Goal: Use online tool/utility: Utilize a website feature to perform a specific function

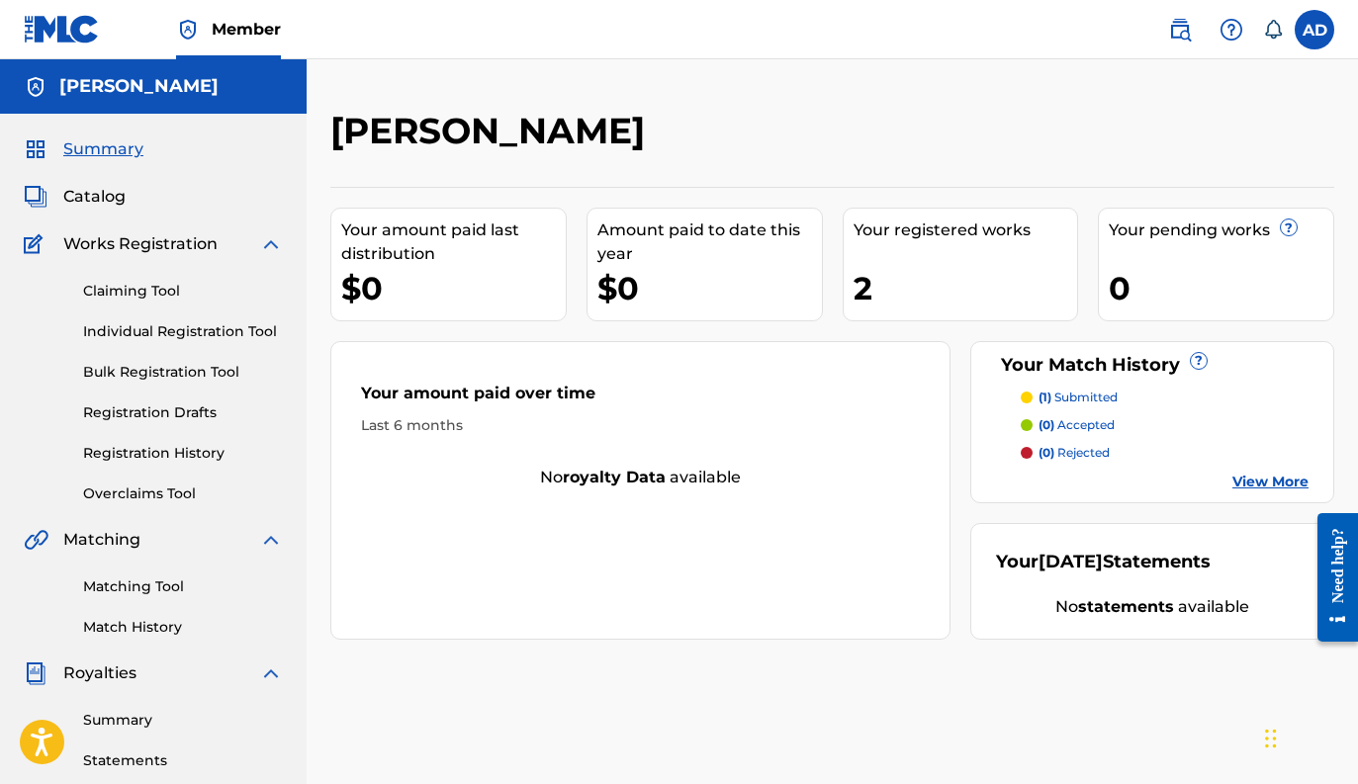
click at [890, 278] on div "2" at bounding box center [966, 288] width 225 height 45
click at [869, 291] on div "2" at bounding box center [966, 288] width 225 height 45
click at [924, 296] on div "2" at bounding box center [966, 288] width 225 height 45
click at [72, 196] on span "Catalog" at bounding box center [94, 197] width 62 height 24
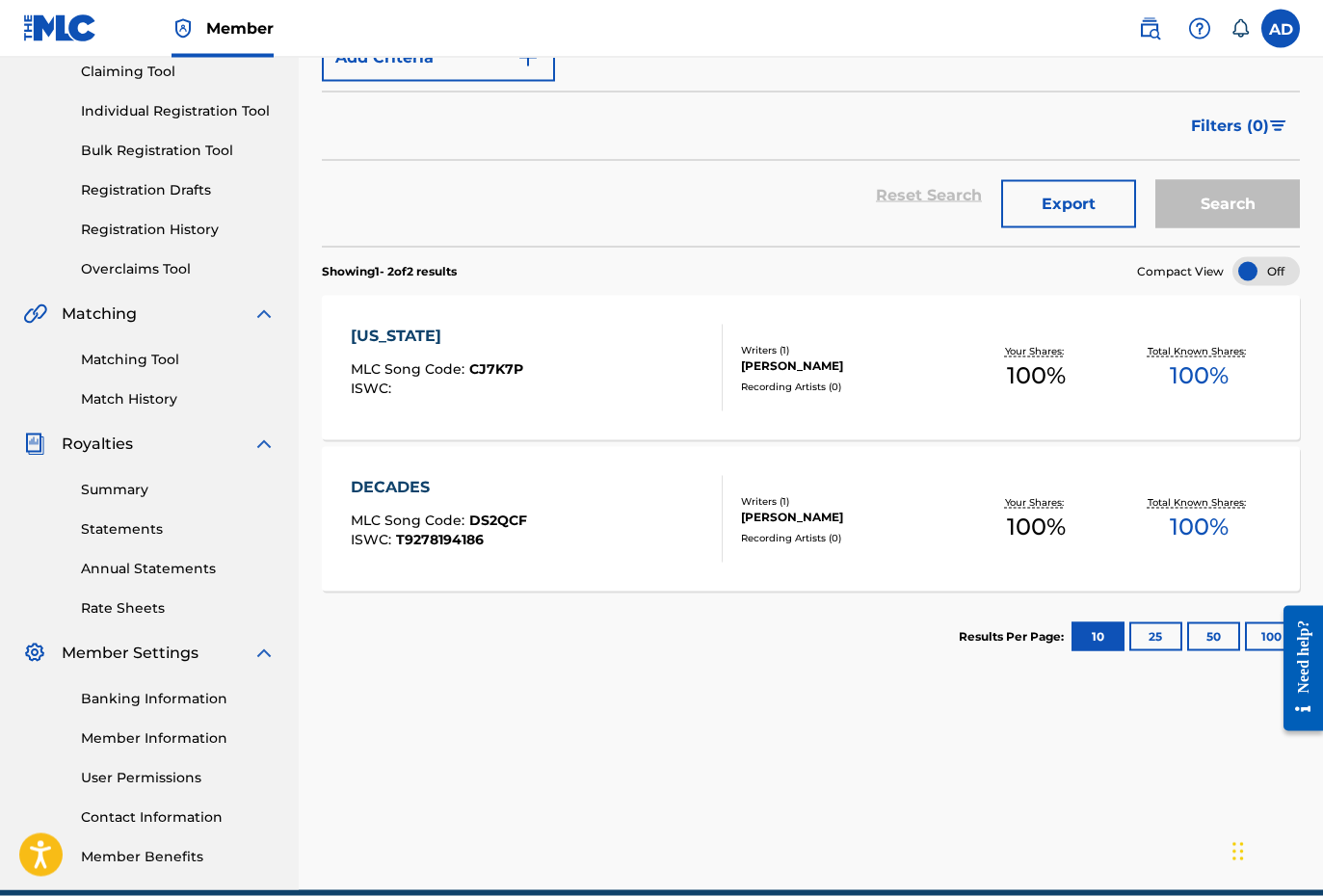
scroll to position [213, 0]
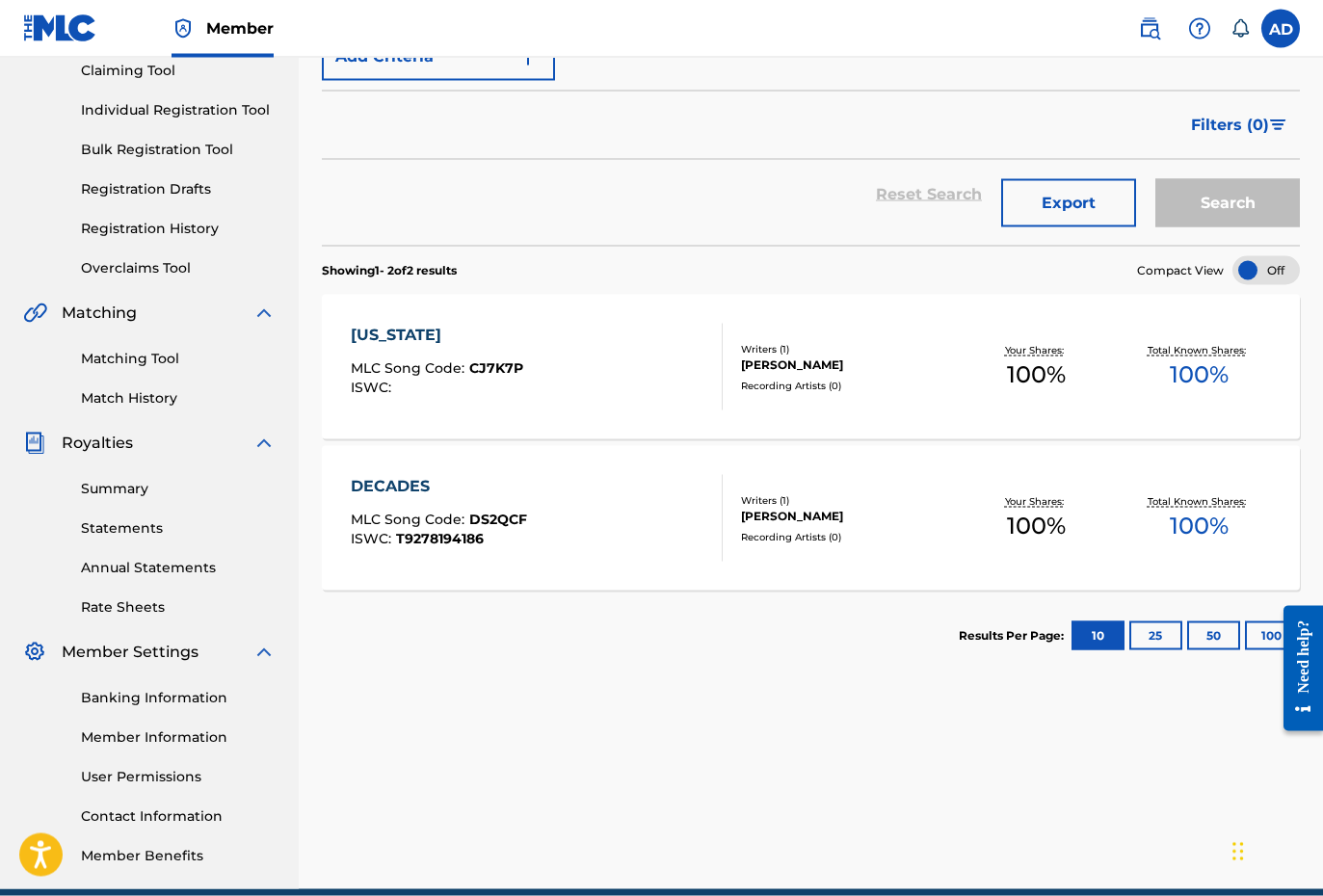
click at [140, 367] on link "Matching Tool" at bounding box center [178, 358] width 195 height 20
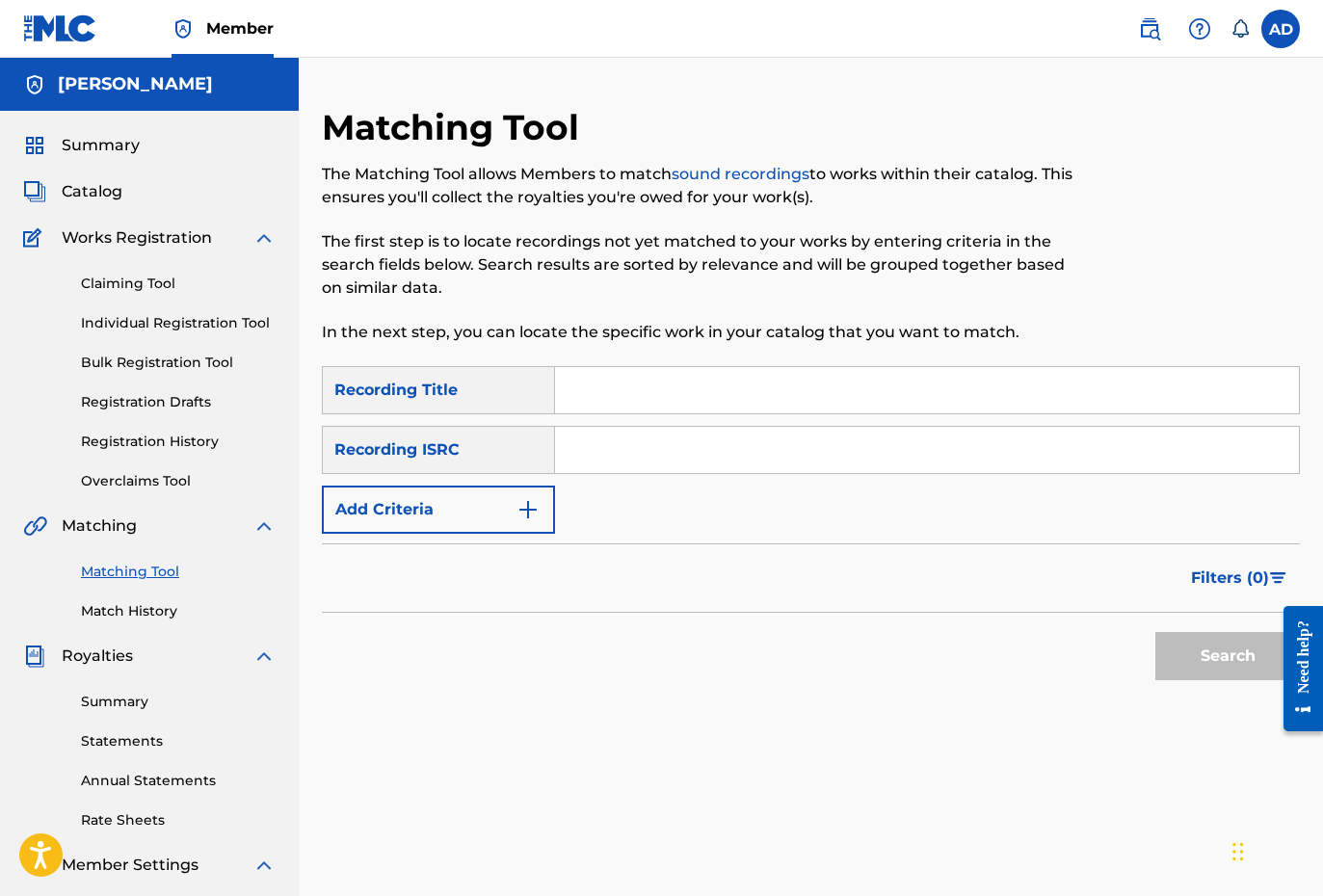
click at [624, 390] on input "Search Form" at bounding box center [927, 390] width 744 height 46
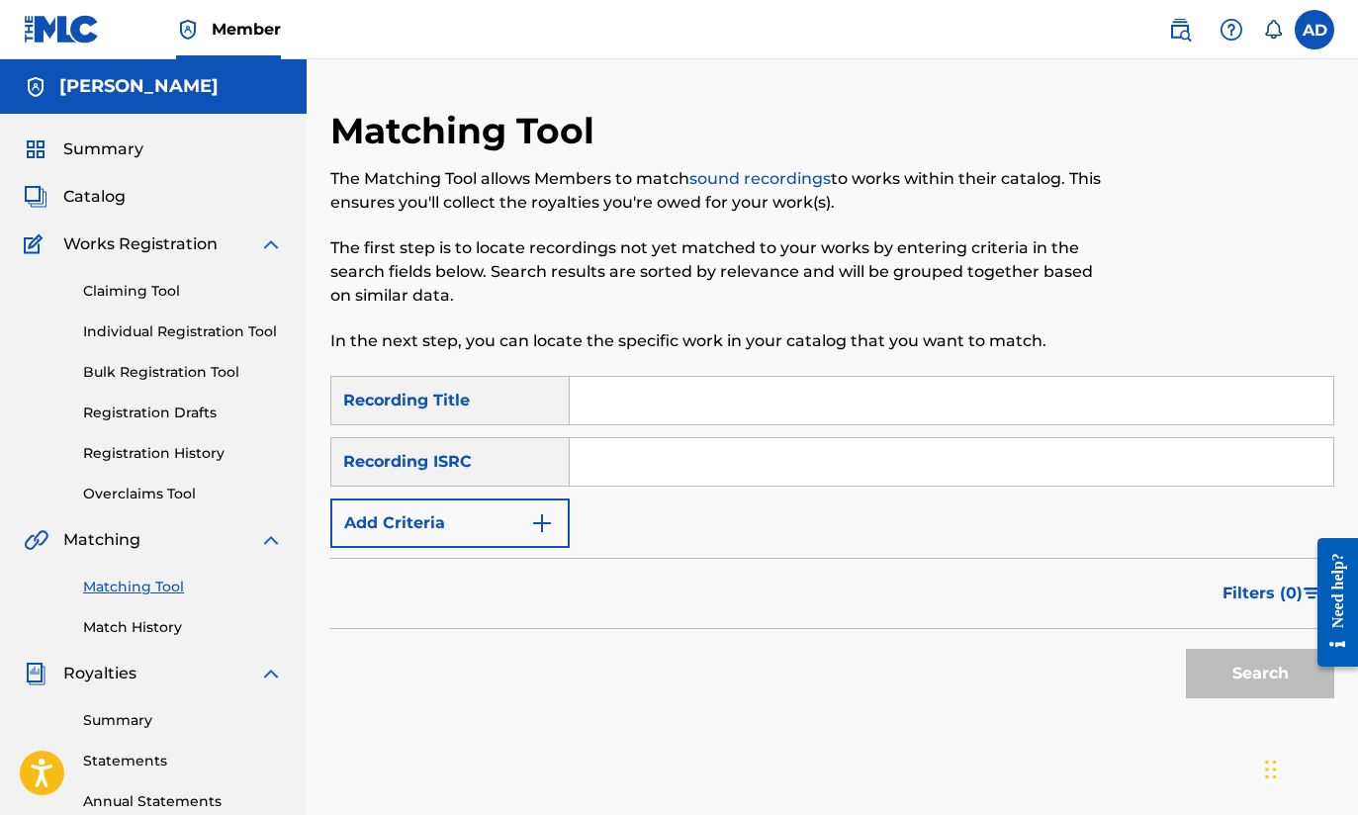
click at [115, 142] on span "Summary" at bounding box center [103, 149] width 80 height 24
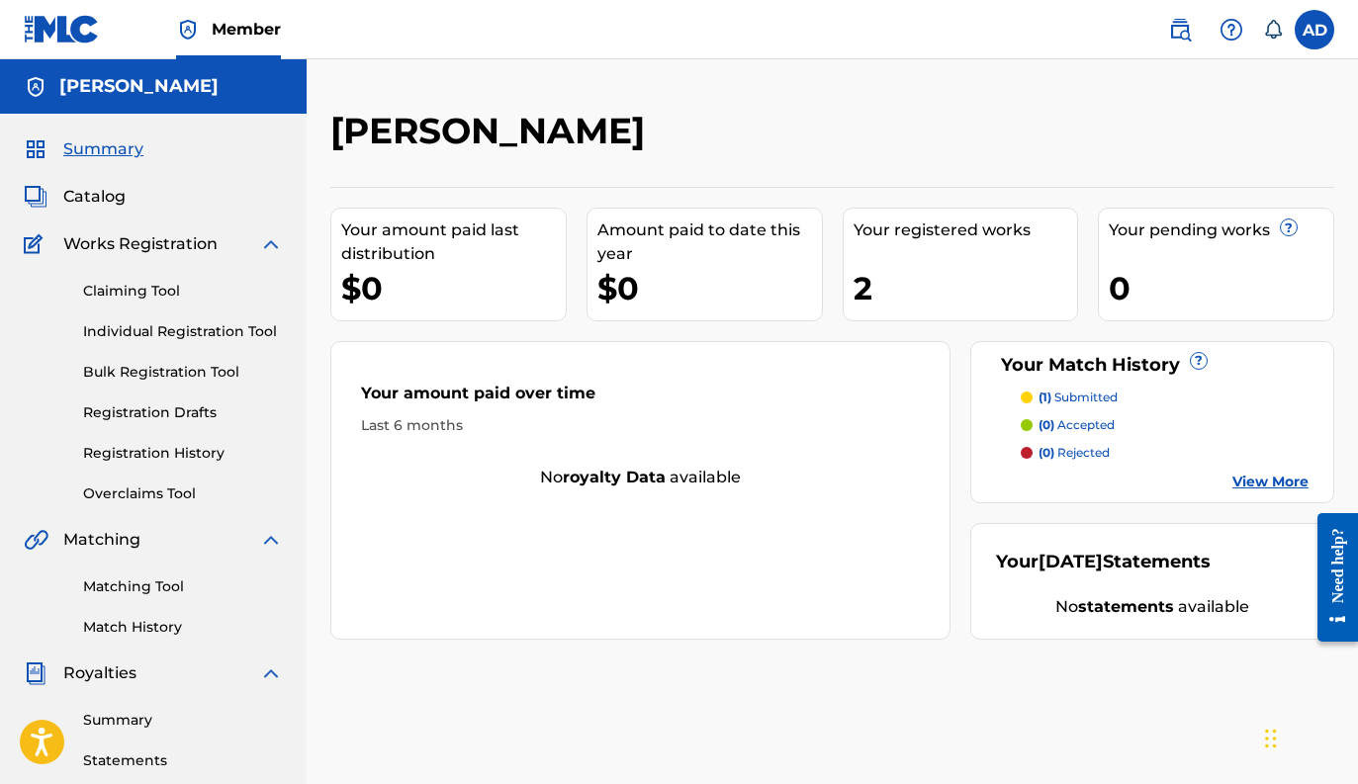
click at [99, 210] on div "Summary Catalog Works Registration Claiming Tool Individual Registration Tool B…" at bounding box center [153, 623] width 307 height 1018
click at [95, 199] on span "Catalog" at bounding box center [94, 197] width 62 height 24
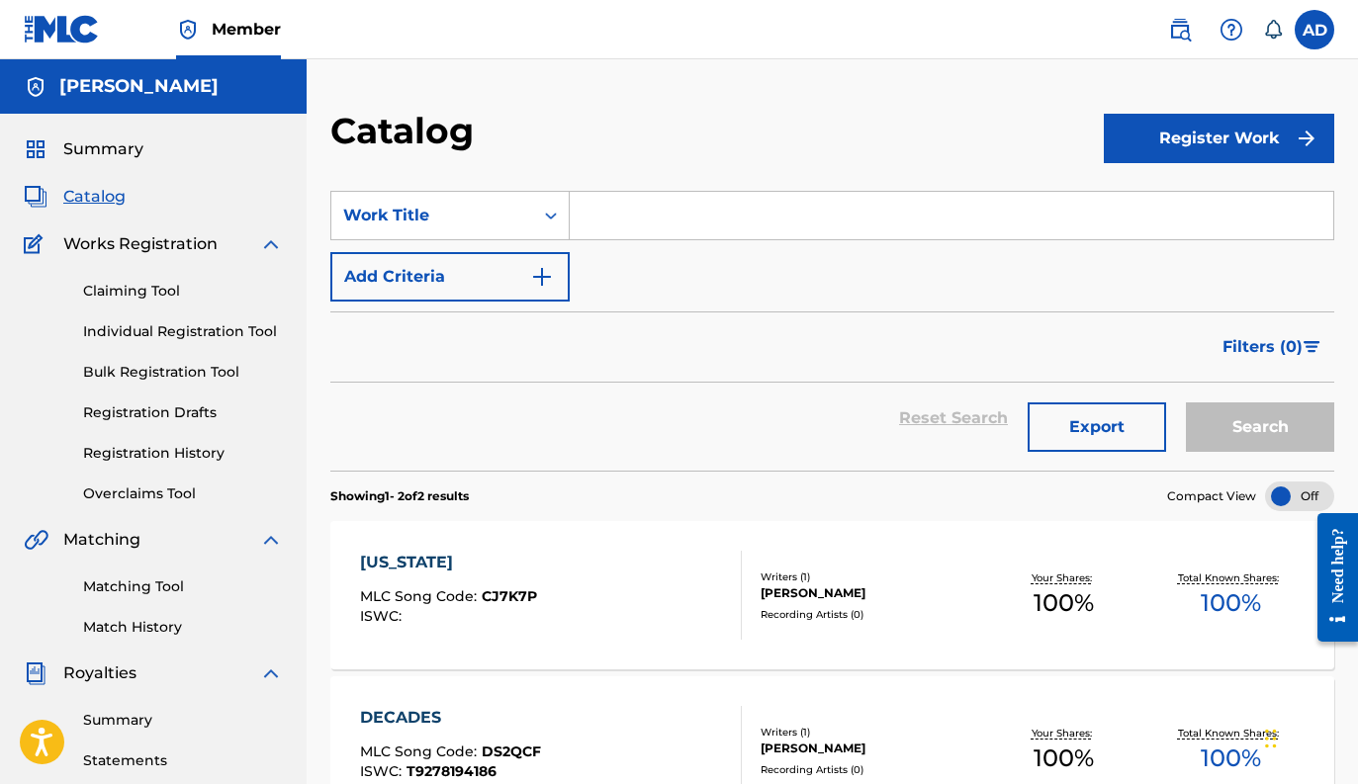
click at [148, 601] on div "Matching Tool Match History" at bounding box center [153, 595] width 259 height 86
click at [147, 594] on link "Matching Tool" at bounding box center [183, 587] width 200 height 21
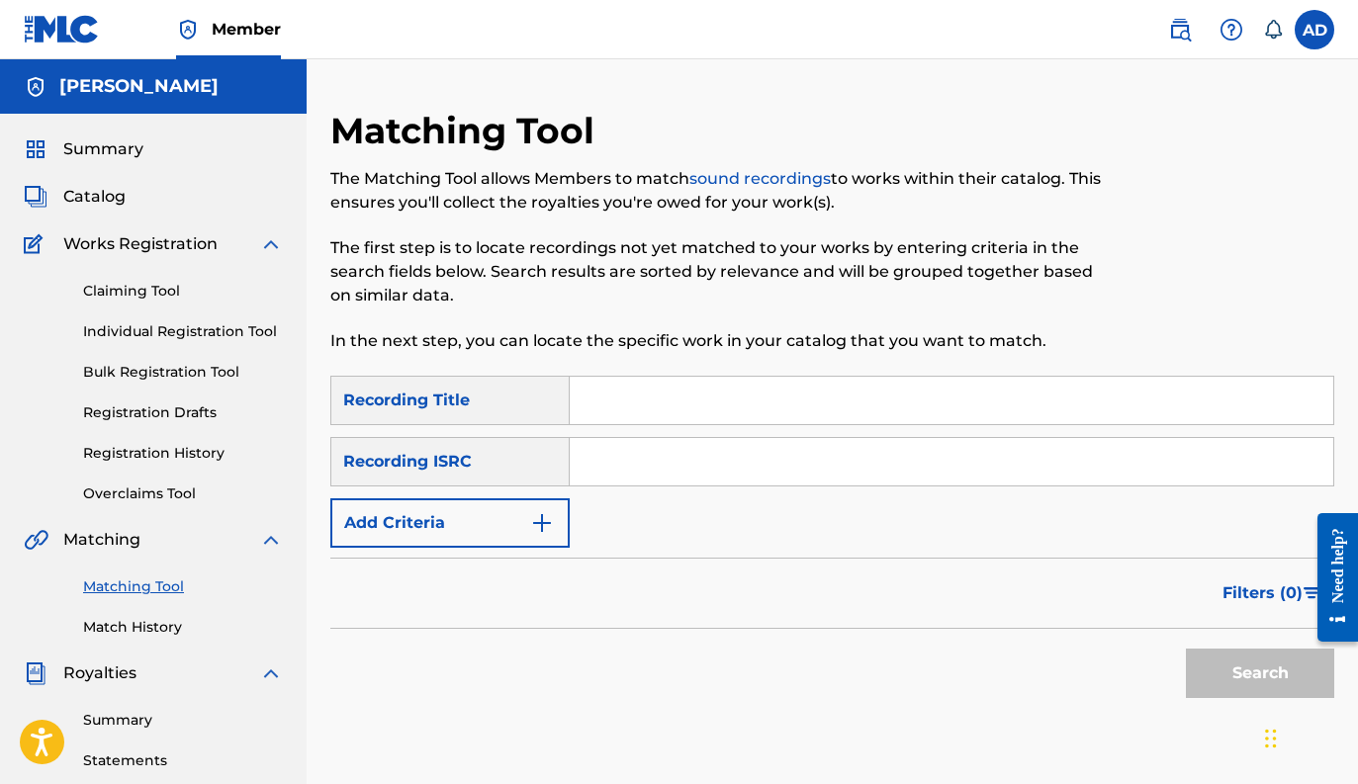
click at [675, 400] on input "Search Form" at bounding box center [952, 400] width 764 height 47
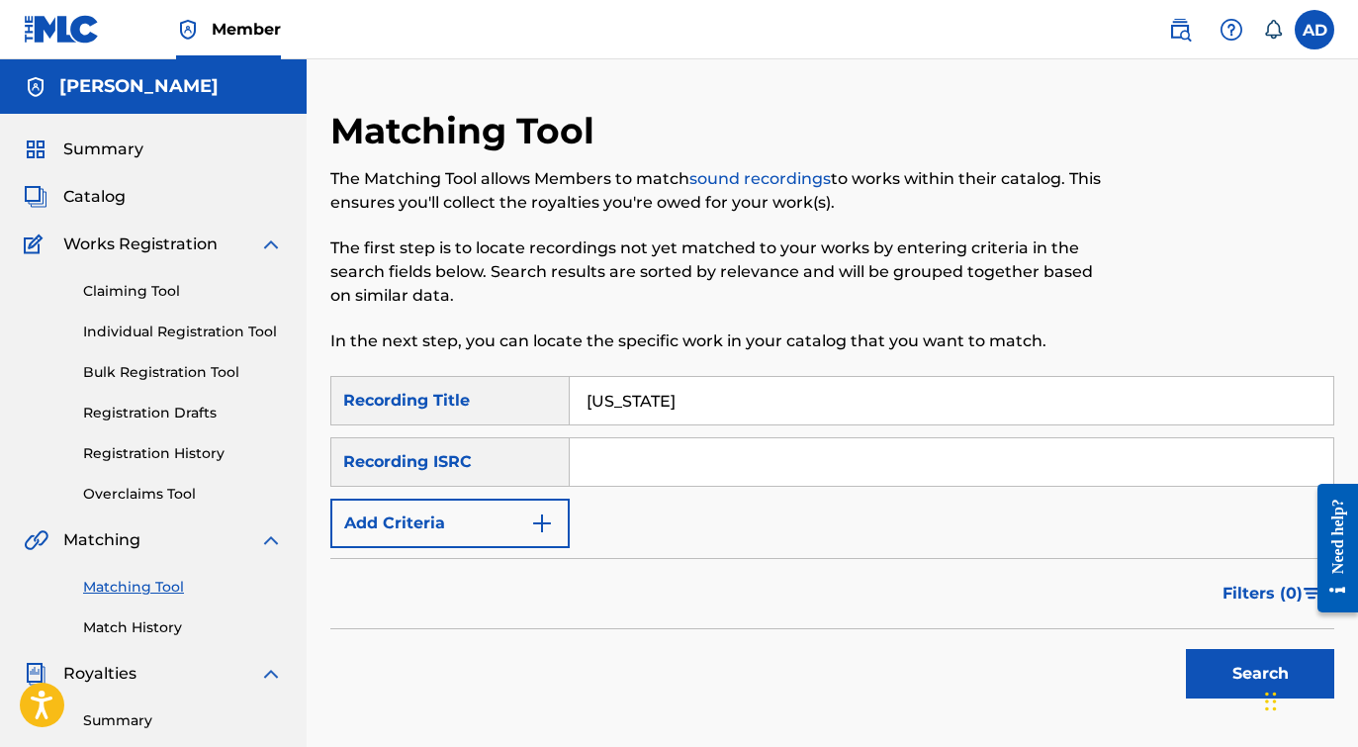
type input "California"
click at [513, 535] on button "Add Criteria" at bounding box center [449, 522] width 239 height 49
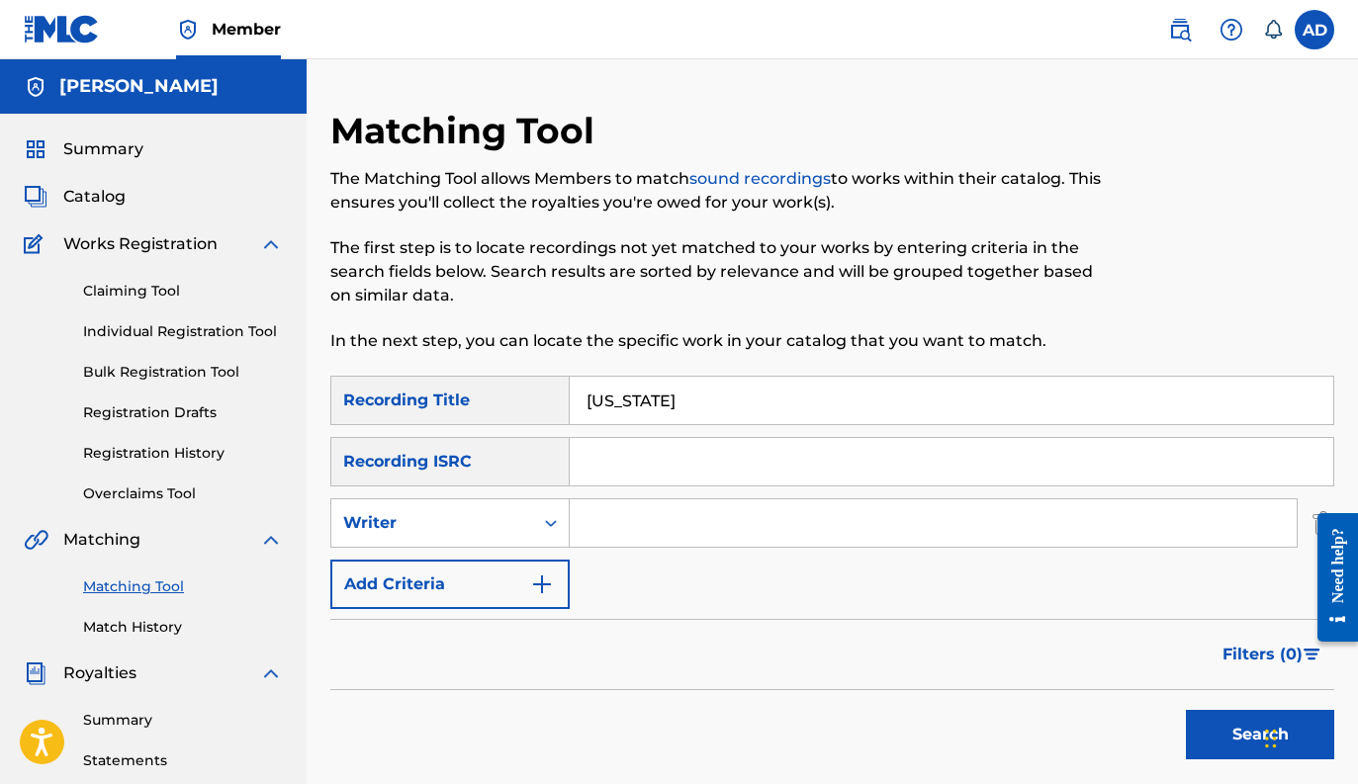
click at [613, 522] on input "Search Form" at bounding box center [933, 522] width 727 height 47
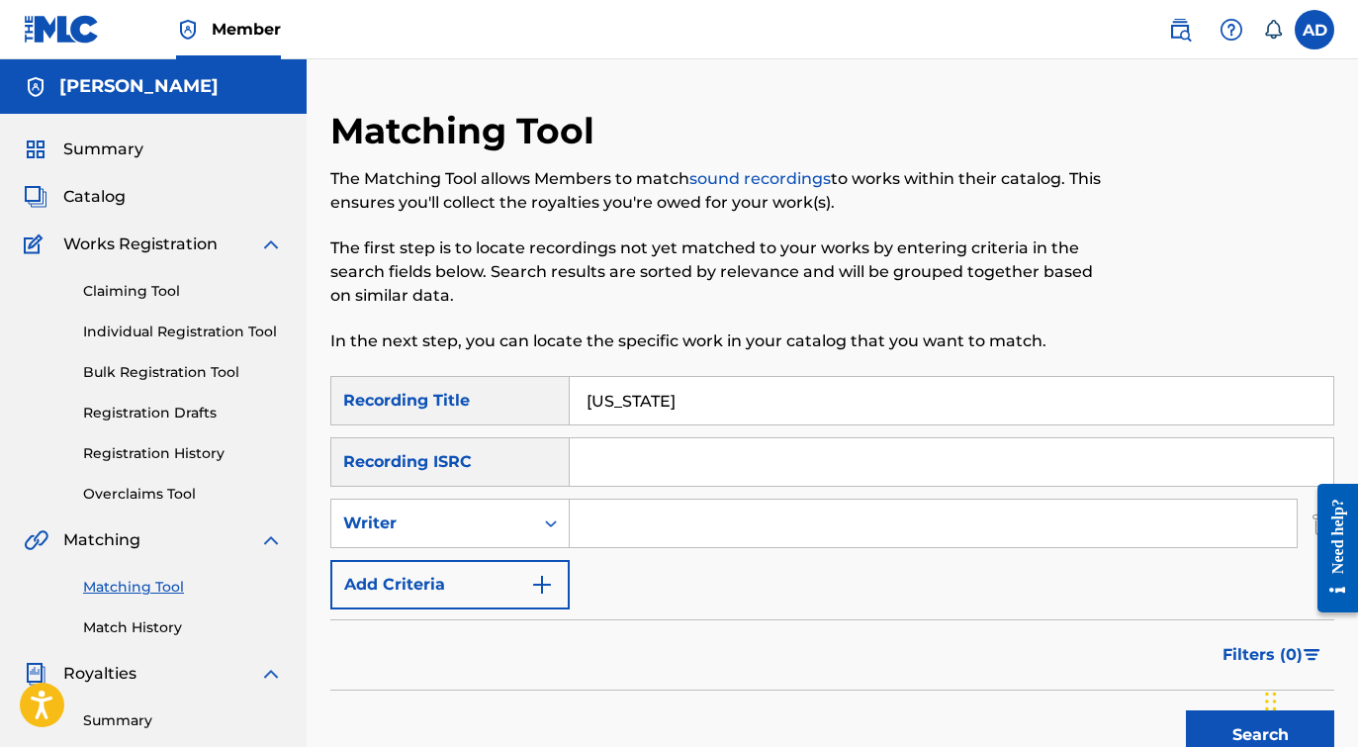
click at [537, 600] on button "Add Criteria" at bounding box center [449, 584] width 239 height 49
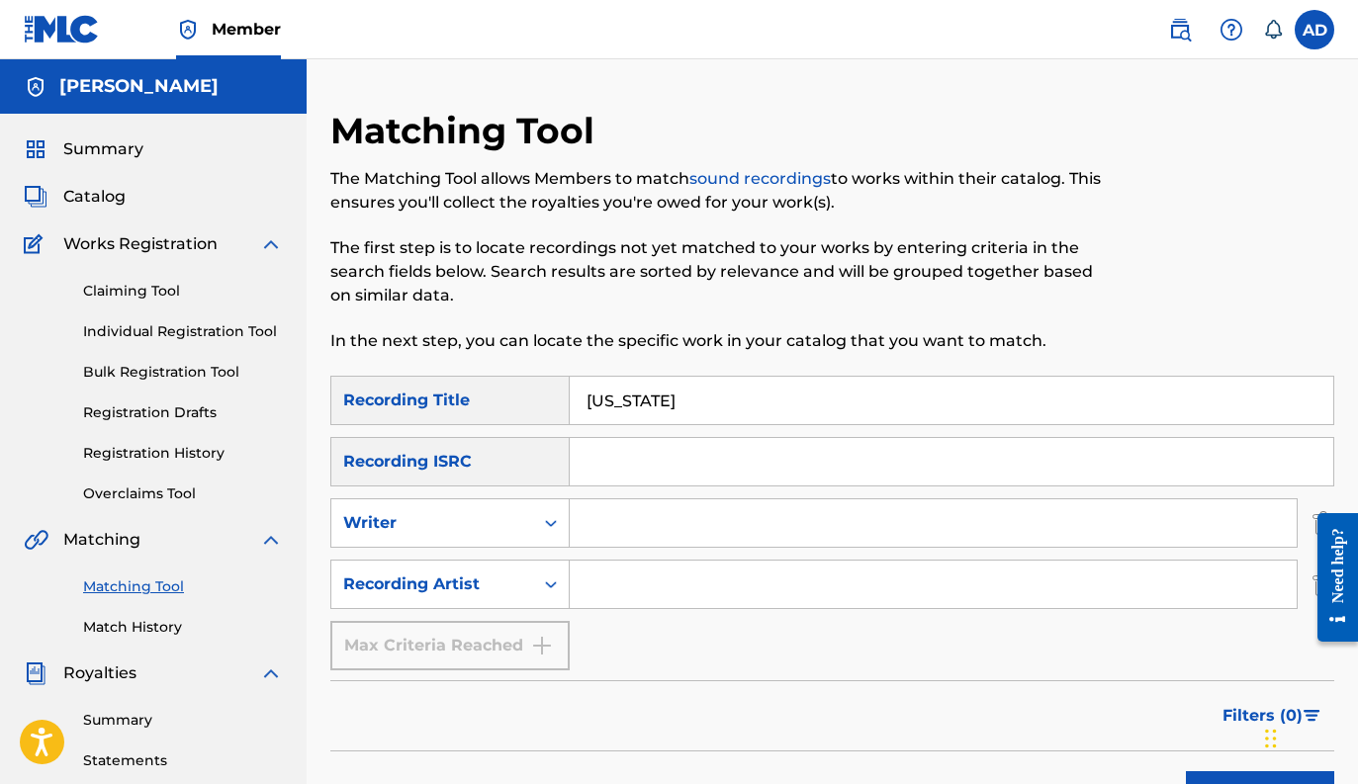
click at [630, 598] on input "Search Form" at bounding box center [933, 584] width 727 height 47
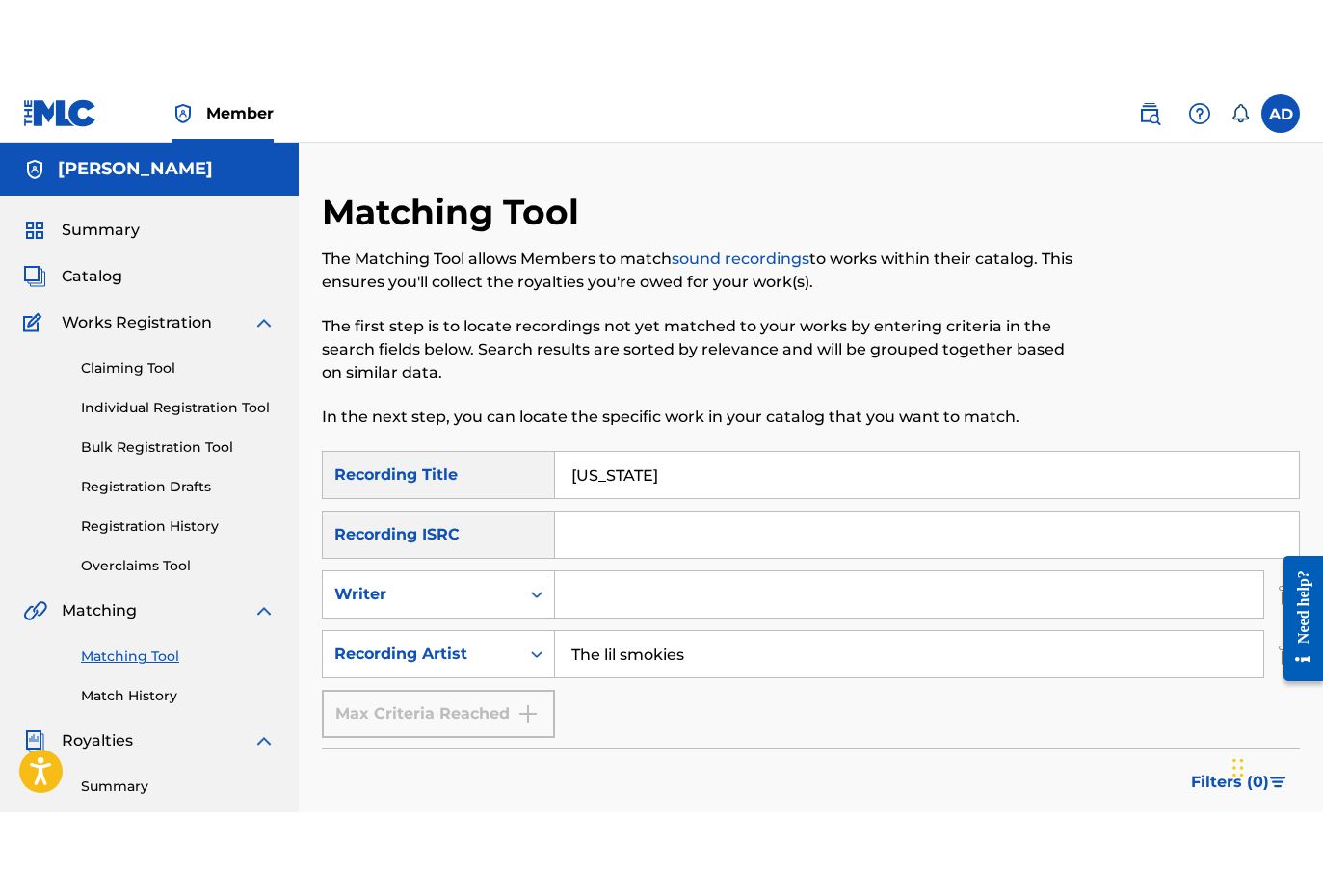
scroll to position [178, 0]
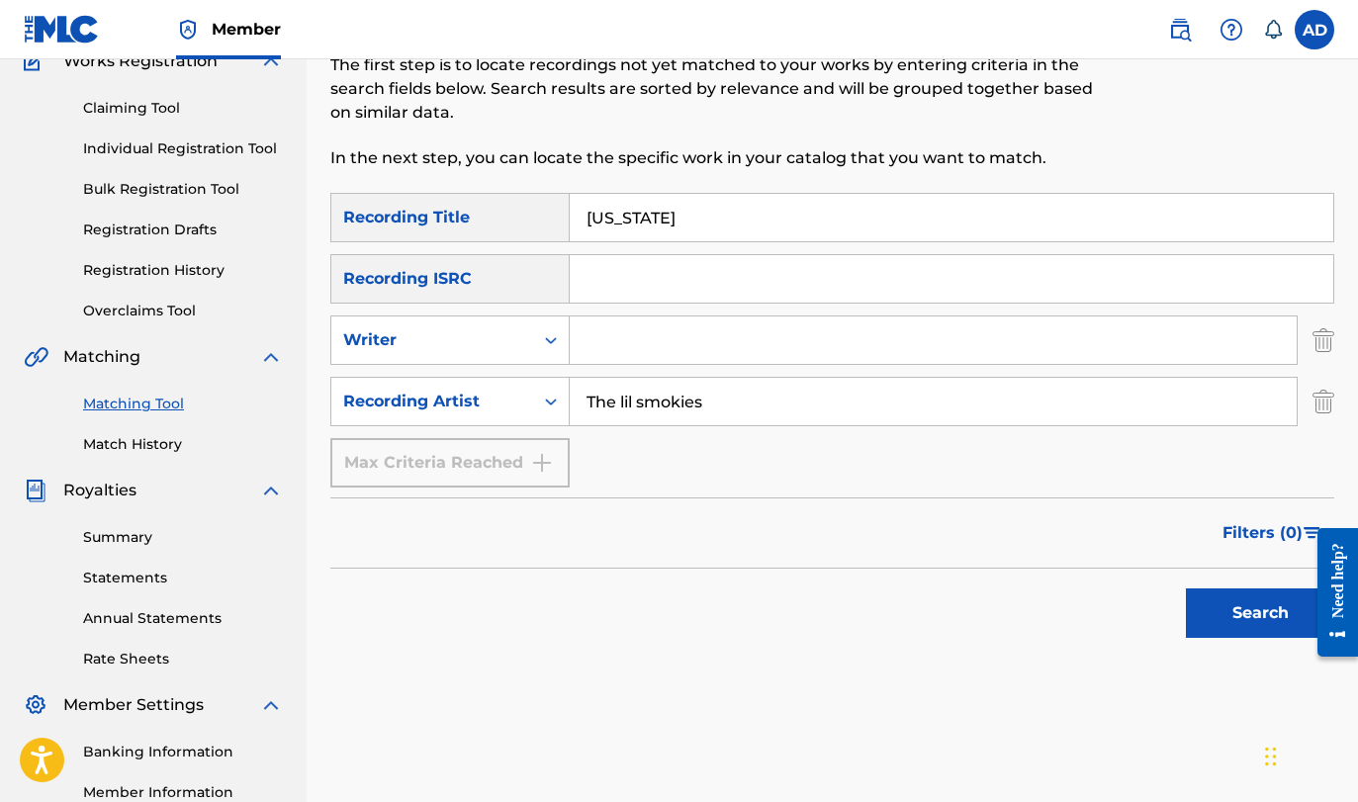
type input "The lil smokies"
click at [1255, 627] on button "Search" at bounding box center [1260, 612] width 148 height 49
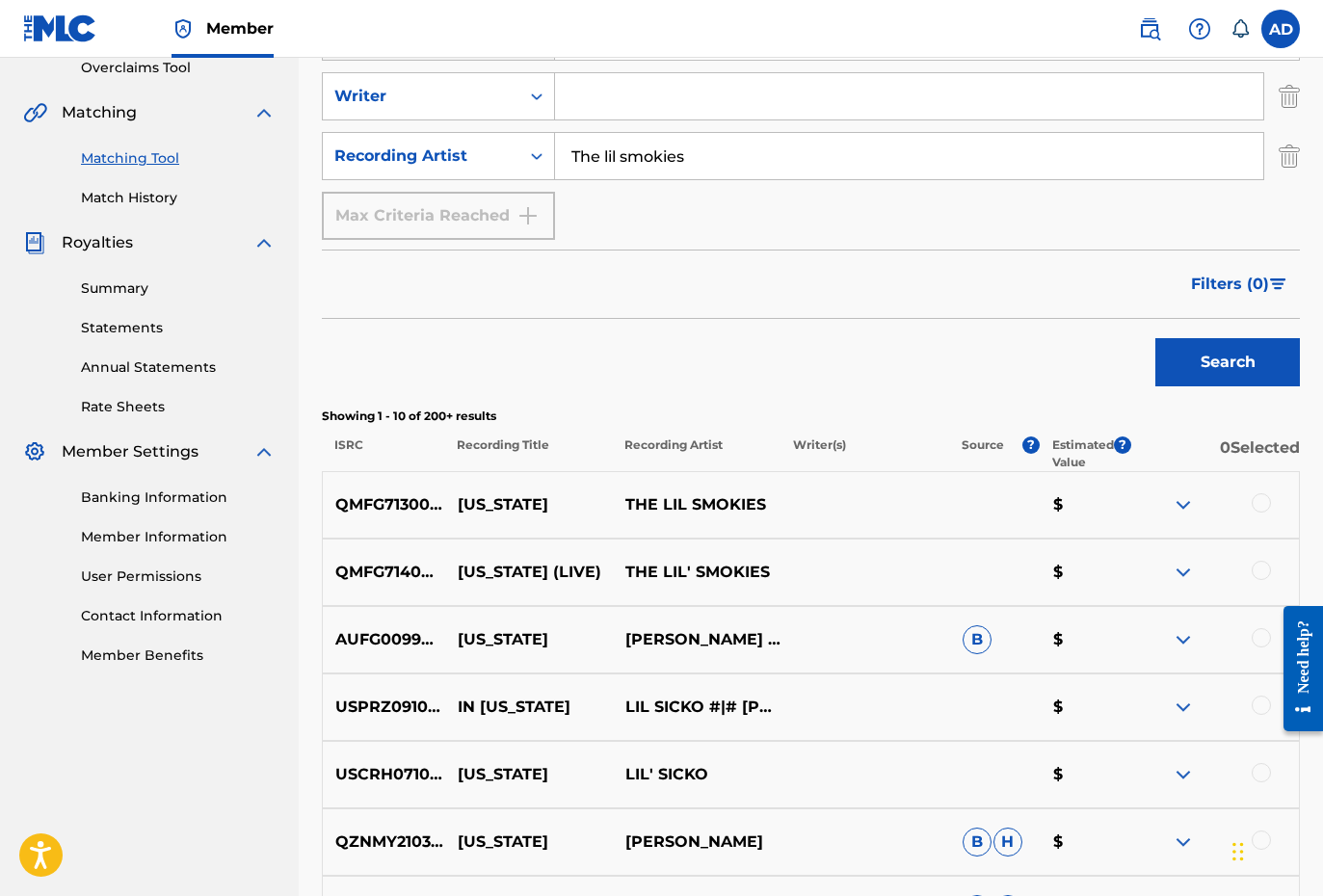
scroll to position [425, 0]
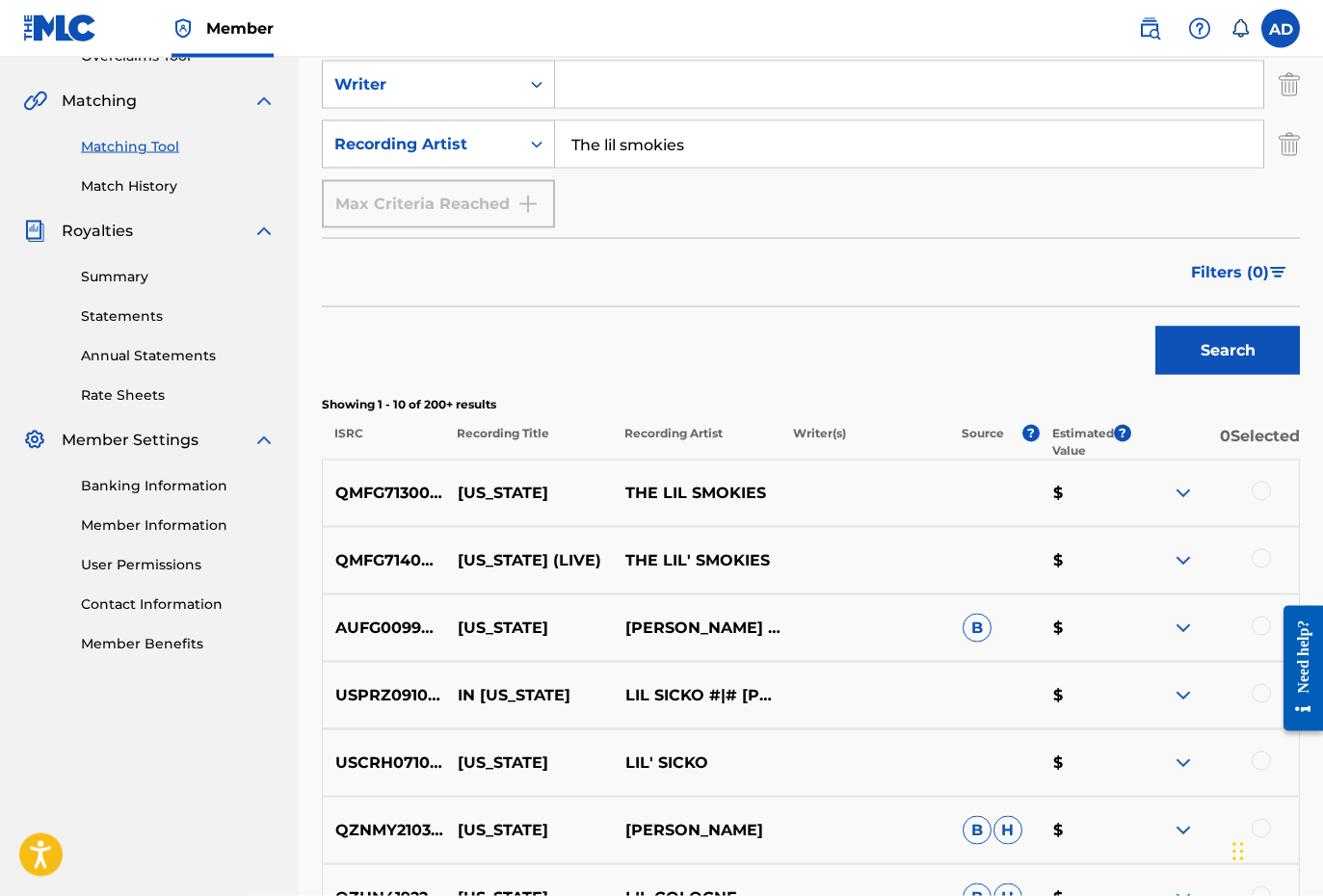
click at [1263, 506] on div "QMFG71300003 CALIFORNIA THE LIL SMOKIES $" at bounding box center [811, 493] width 978 height 67
click at [1262, 498] on div at bounding box center [1262, 492] width 19 height 19
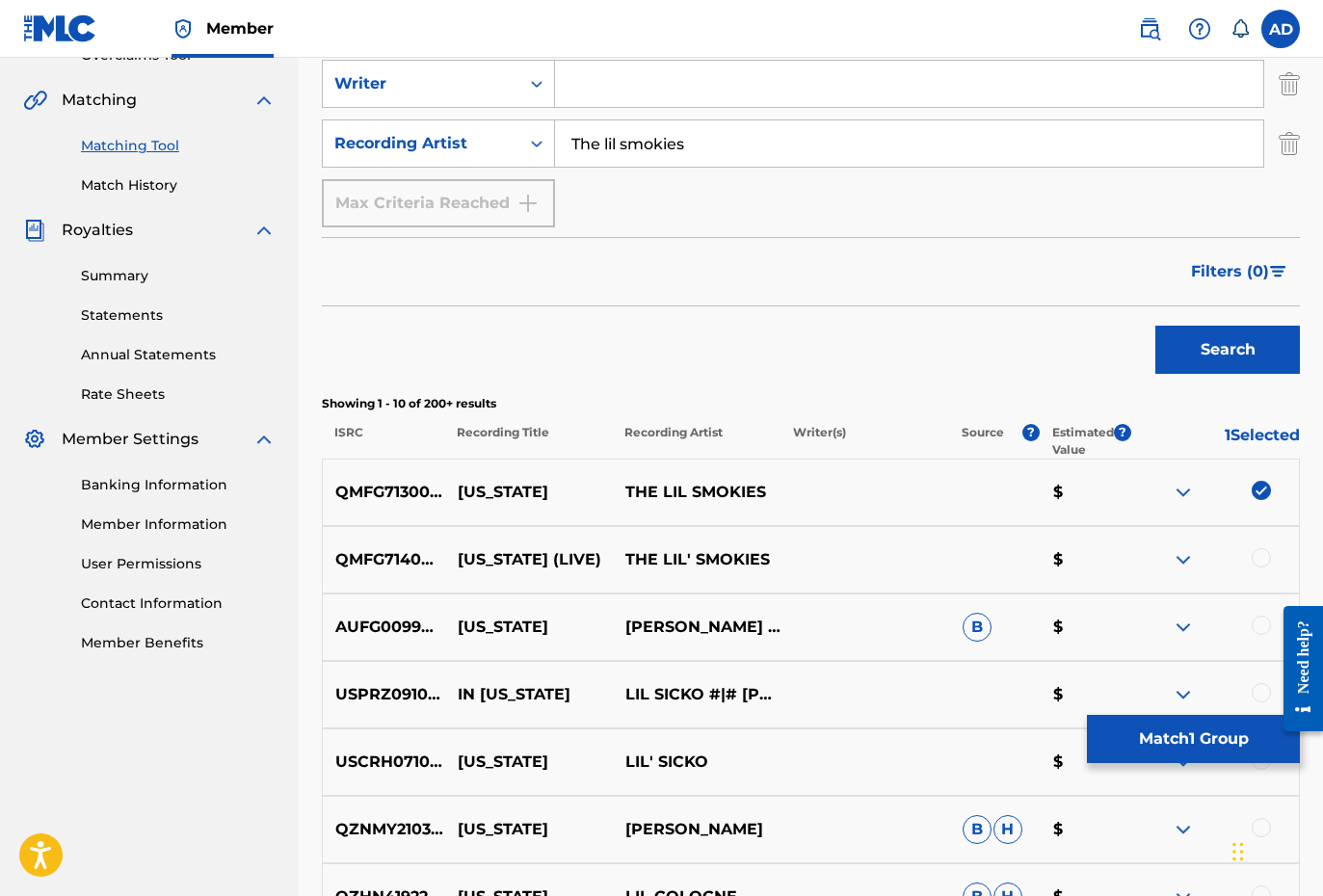
click at [1265, 552] on div at bounding box center [1262, 558] width 19 height 19
click at [1156, 751] on button "Match 2 Groups" at bounding box center [1193, 738] width 213 height 48
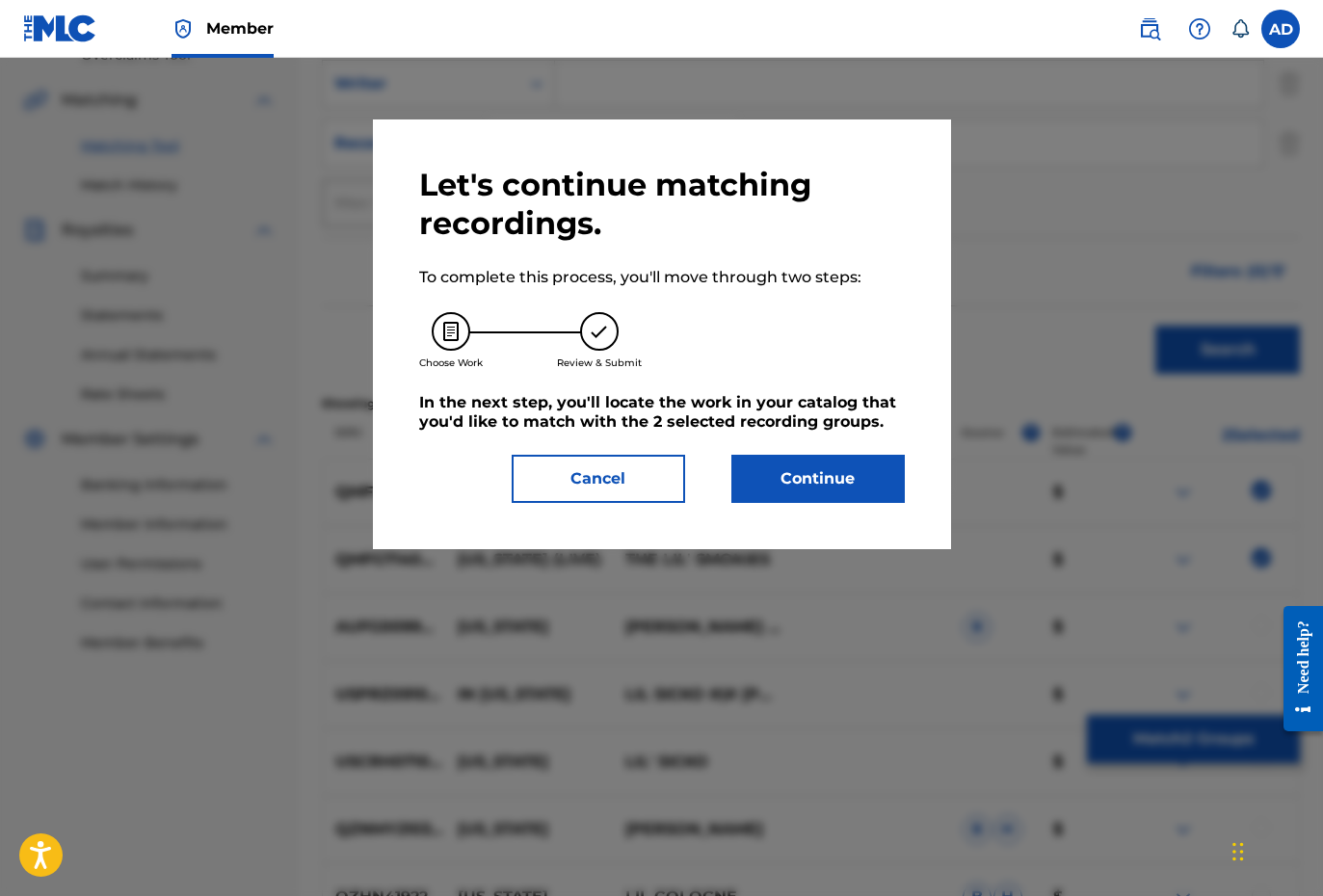
click at [803, 475] on button "Continue" at bounding box center [818, 478] width 173 height 48
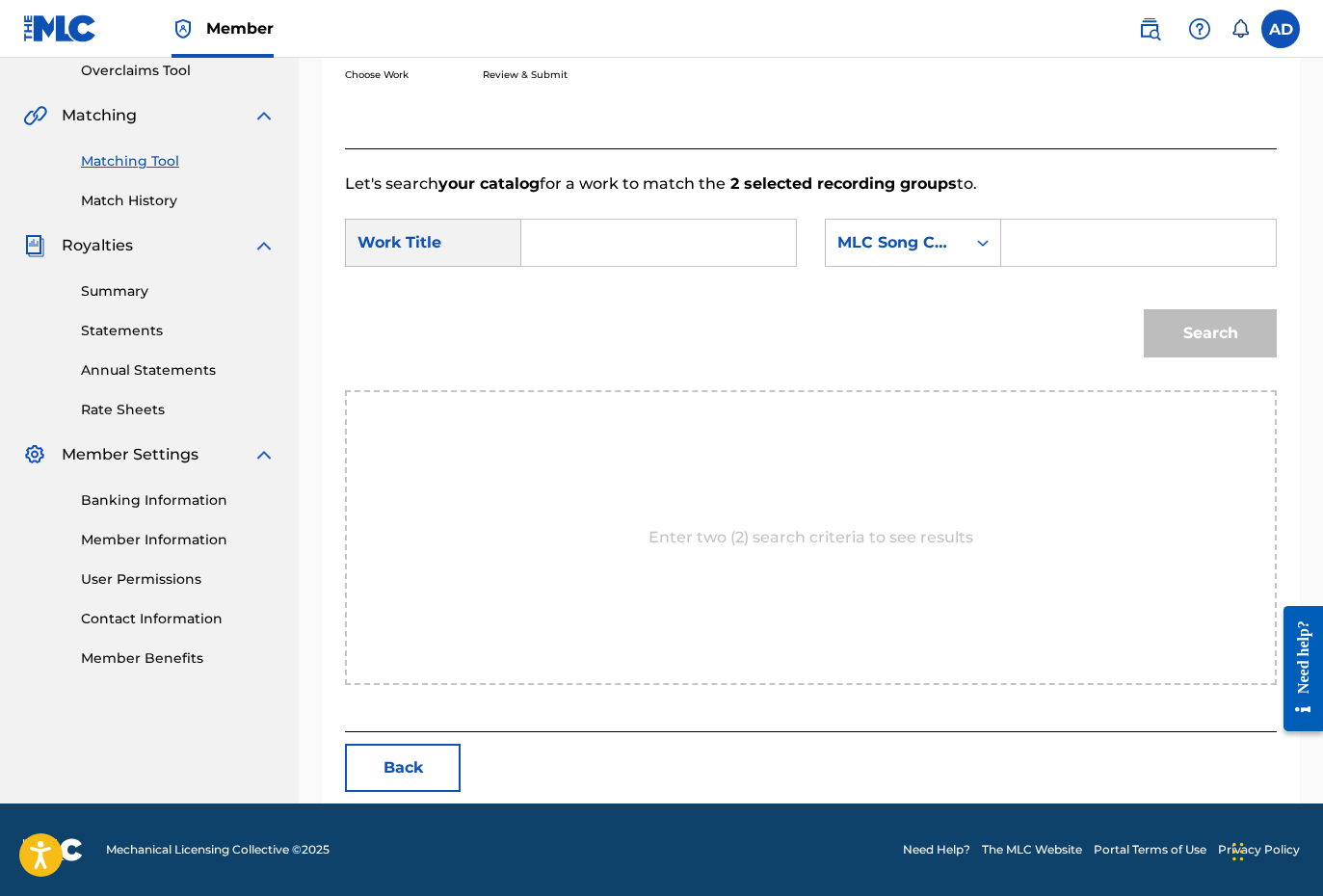
scroll to position [299, 0]
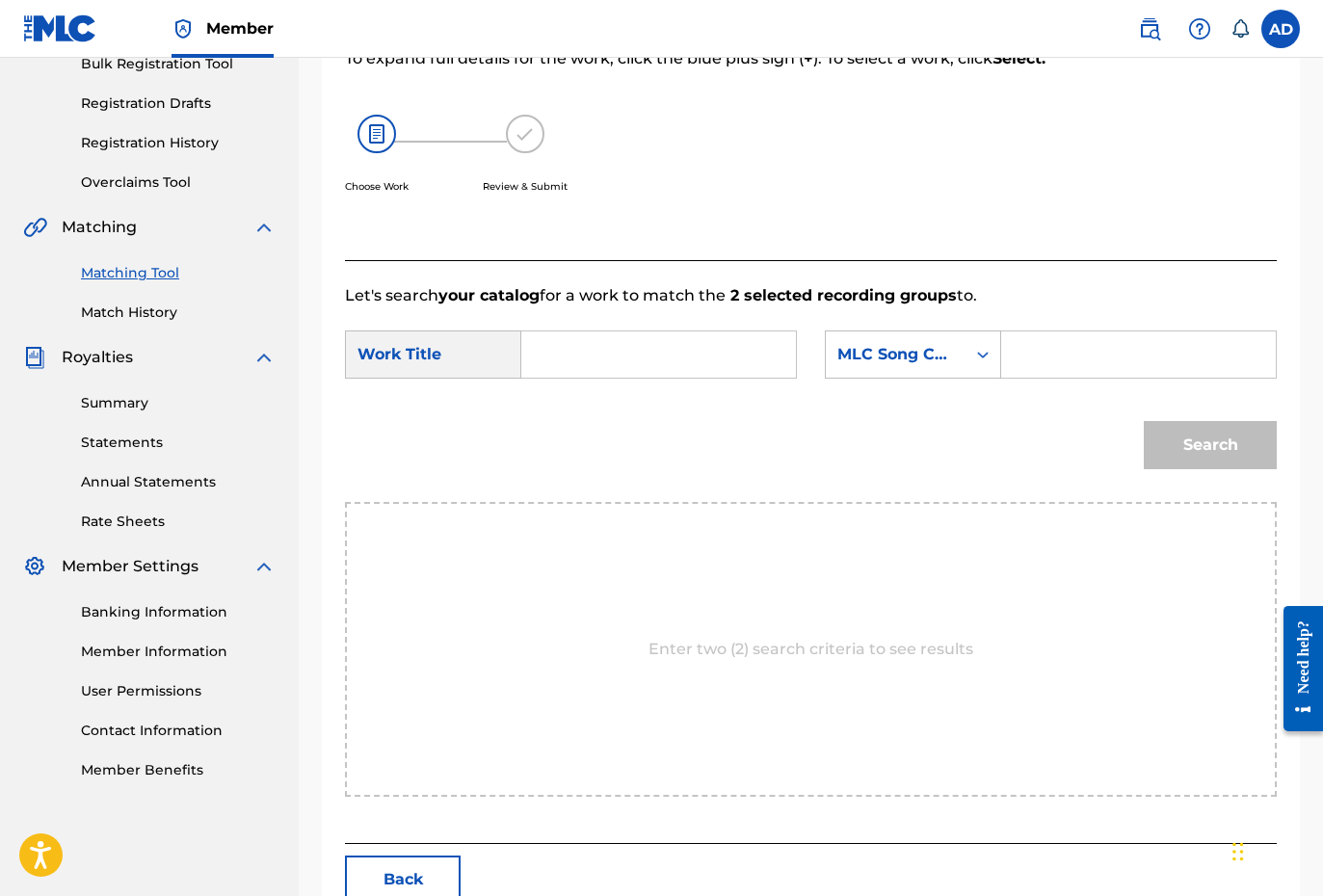
click at [619, 354] on input "Search Form" at bounding box center [659, 354] width 242 height 46
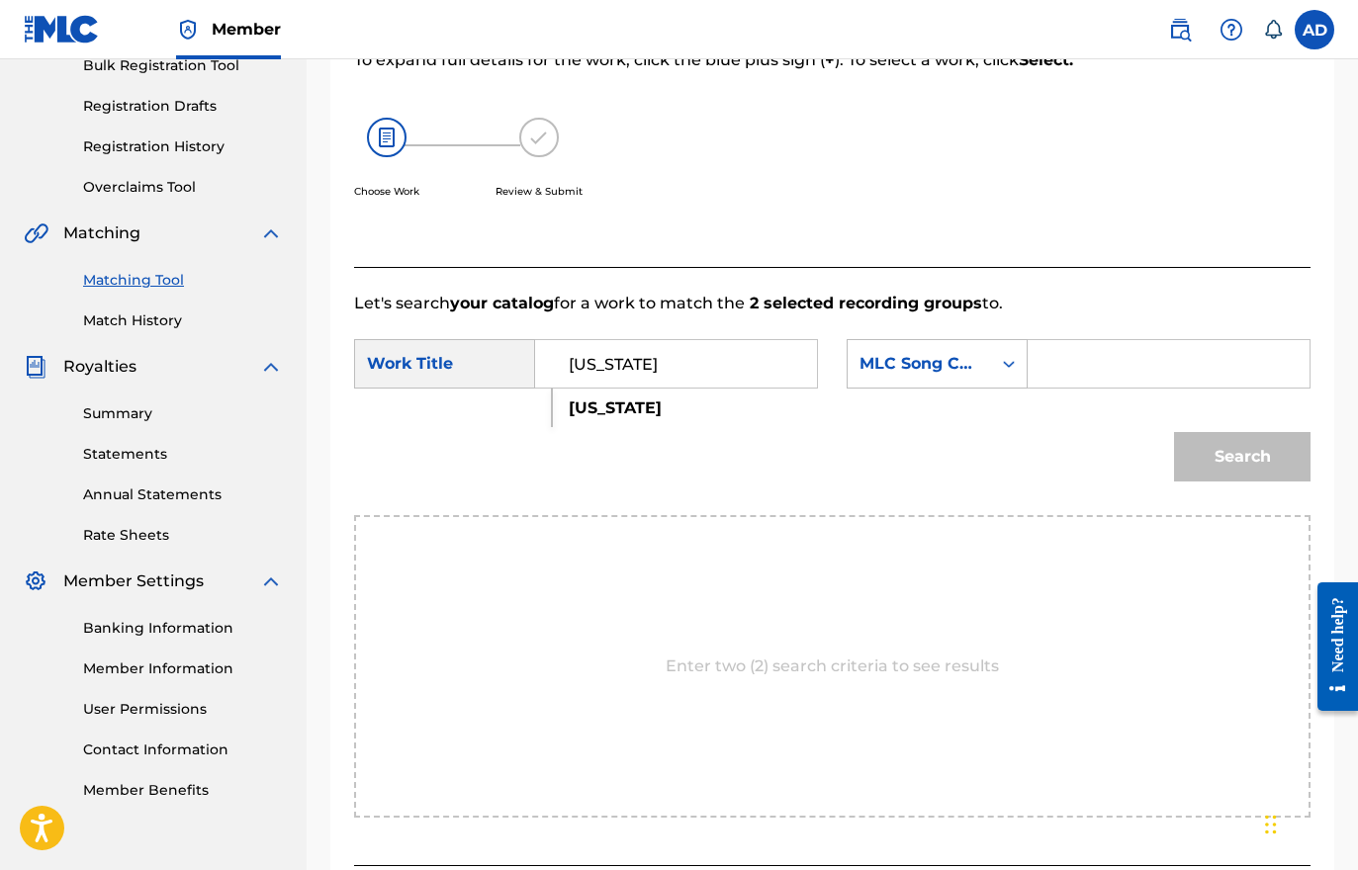
type input "California"
click at [1069, 363] on input "Search Form" at bounding box center [1168, 363] width 248 height 47
type input "CJ7K7P"
click at [1245, 449] on button "Search" at bounding box center [1242, 456] width 136 height 49
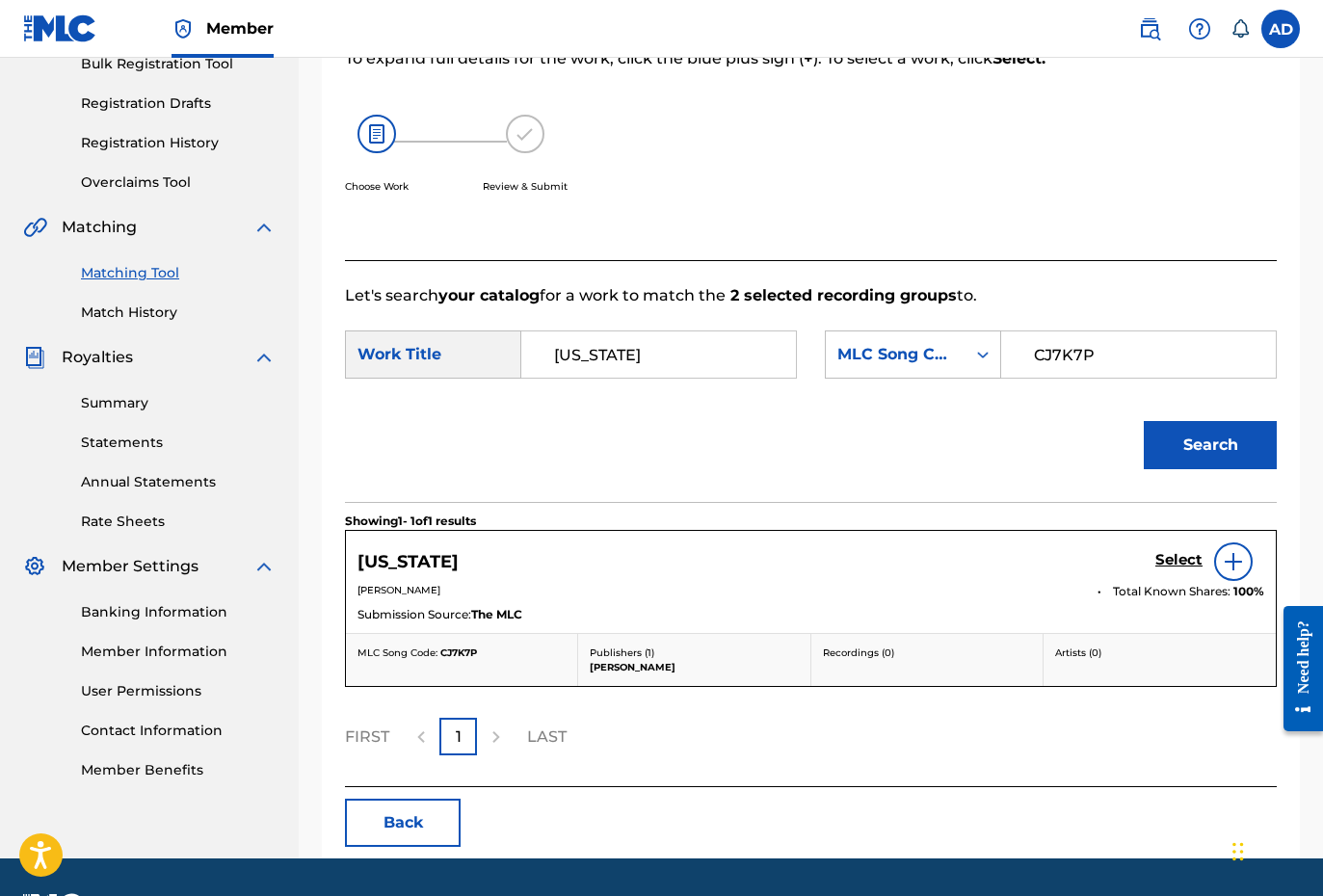
click at [1177, 575] on div "Select" at bounding box center [1210, 562] width 109 height 39
click at [1184, 560] on h5 "Select" at bounding box center [1179, 560] width 47 height 19
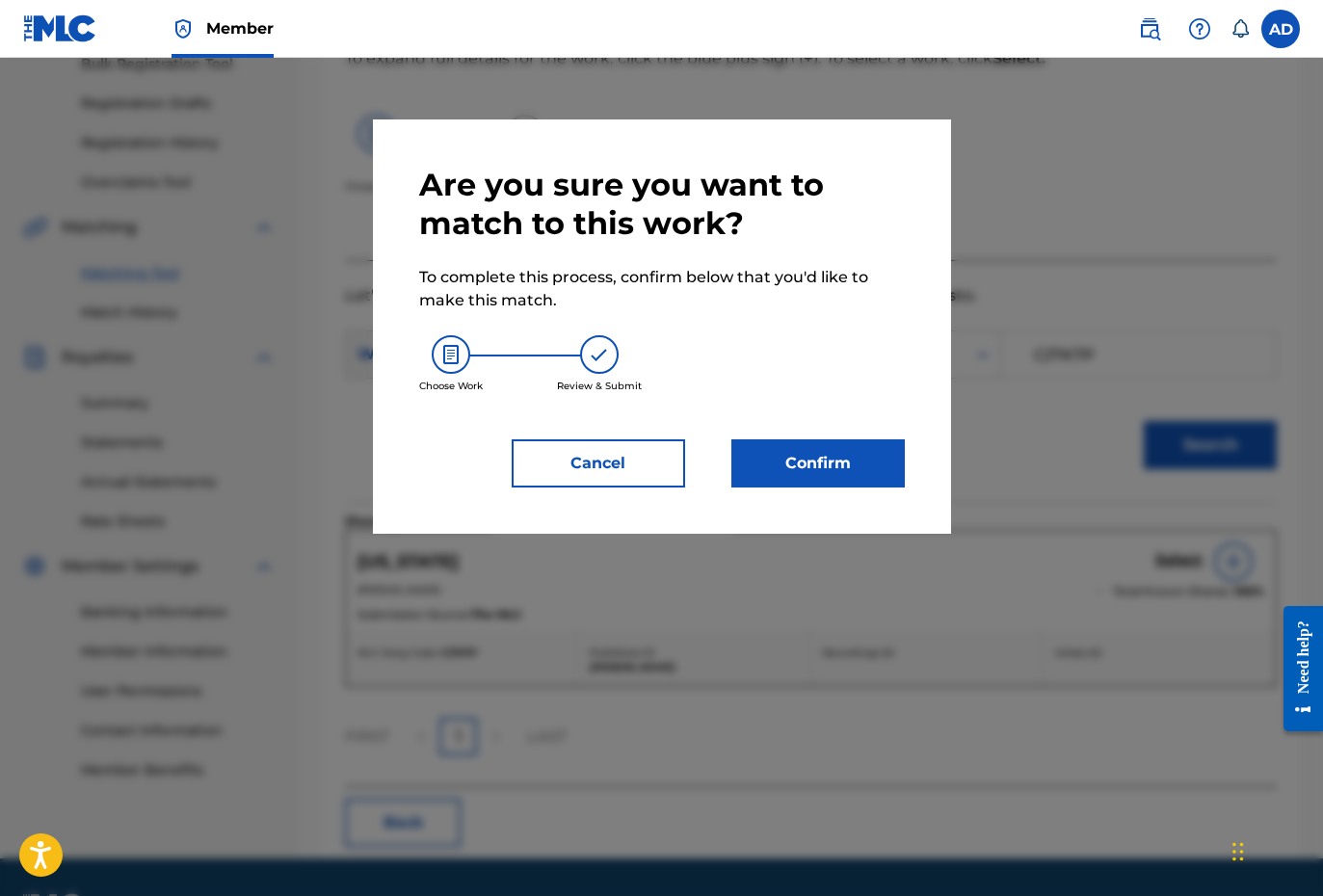
click at [807, 467] on button "Confirm" at bounding box center [818, 463] width 173 height 48
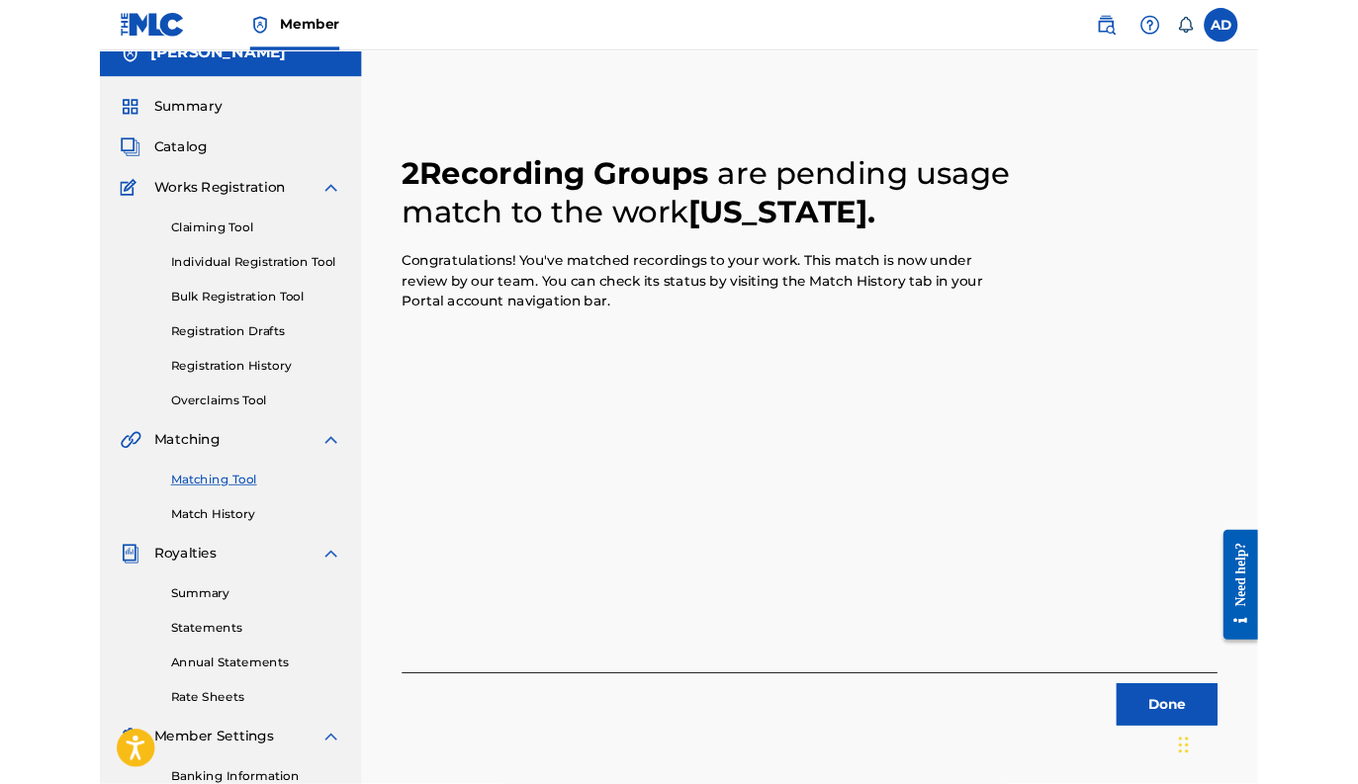
scroll to position [25, 0]
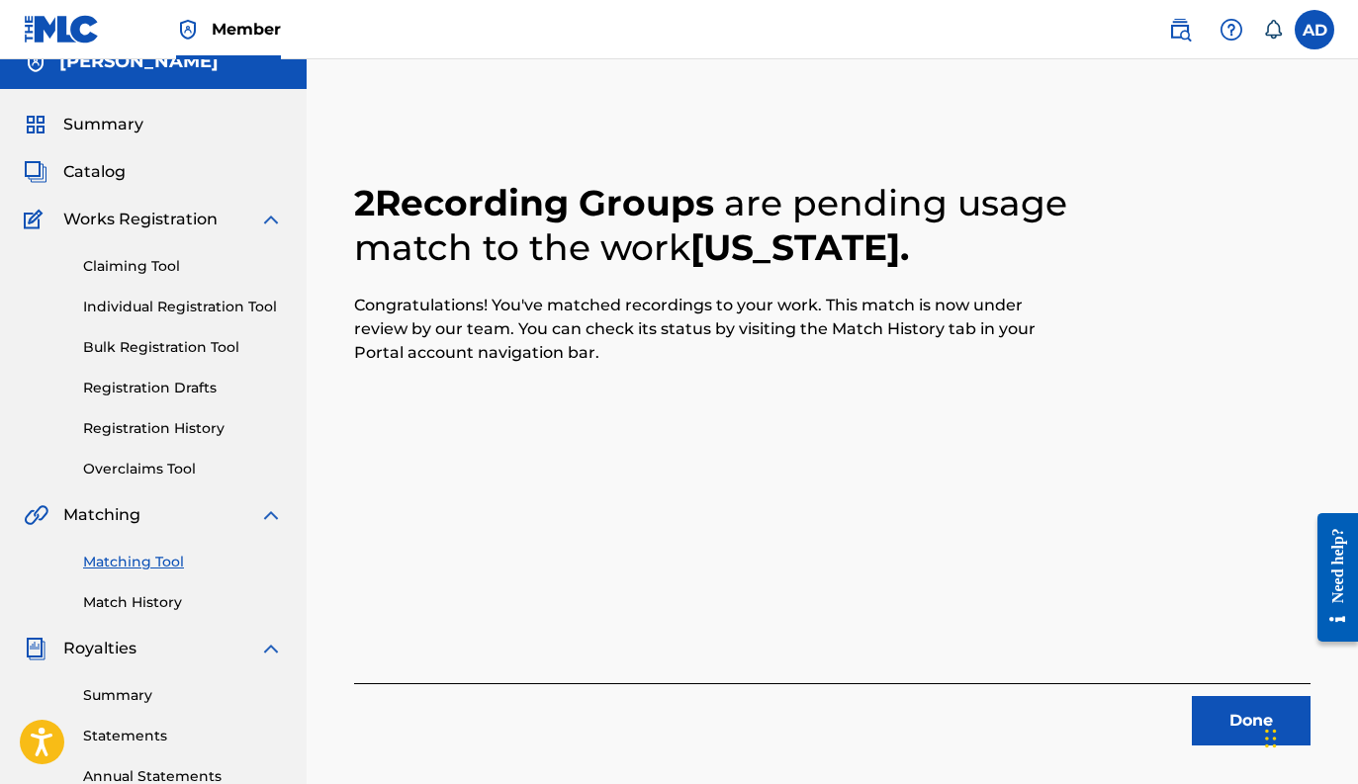
click at [158, 562] on link "Matching Tool" at bounding box center [183, 562] width 200 height 21
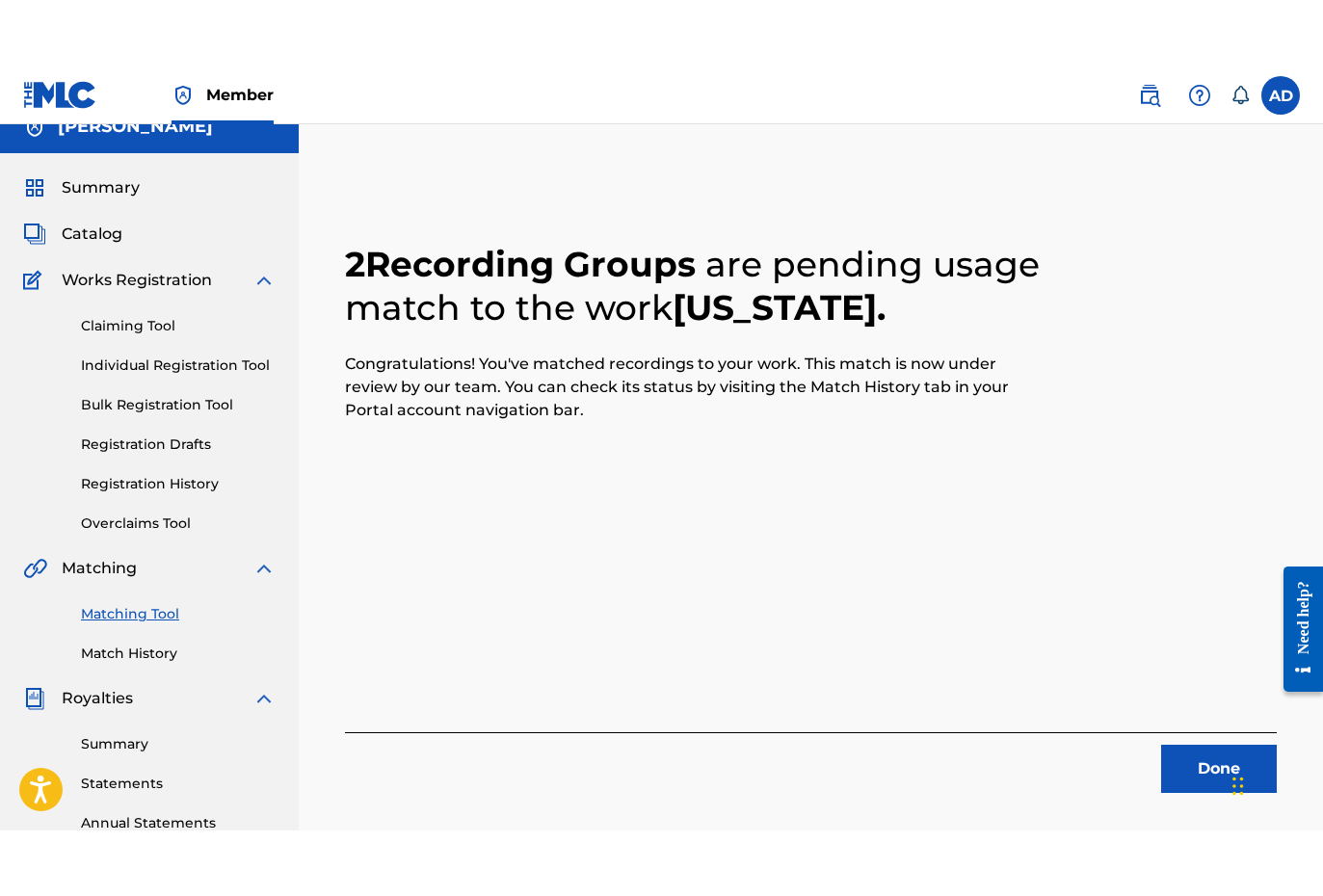
scroll to position [0, 0]
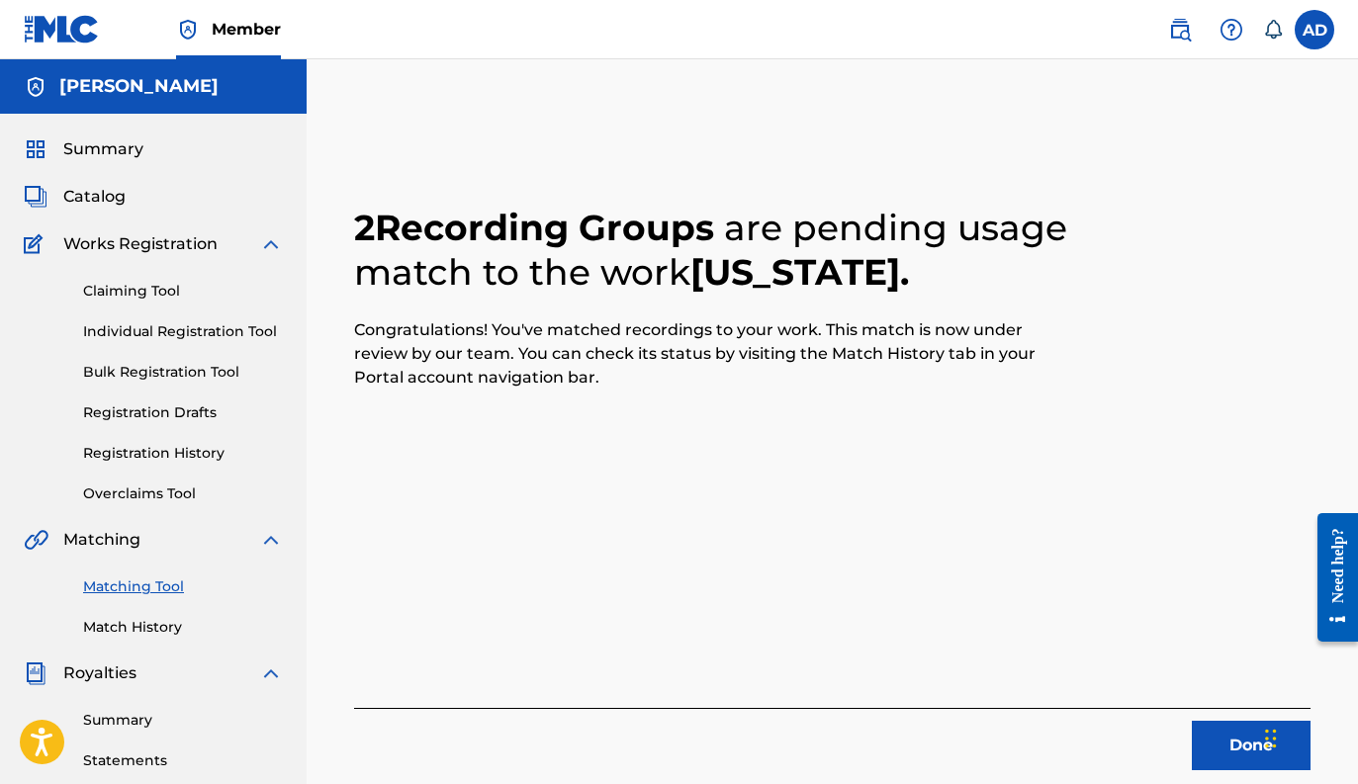
click at [149, 599] on div "Matching Tool Match History" at bounding box center [153, 595] width 259 height 86
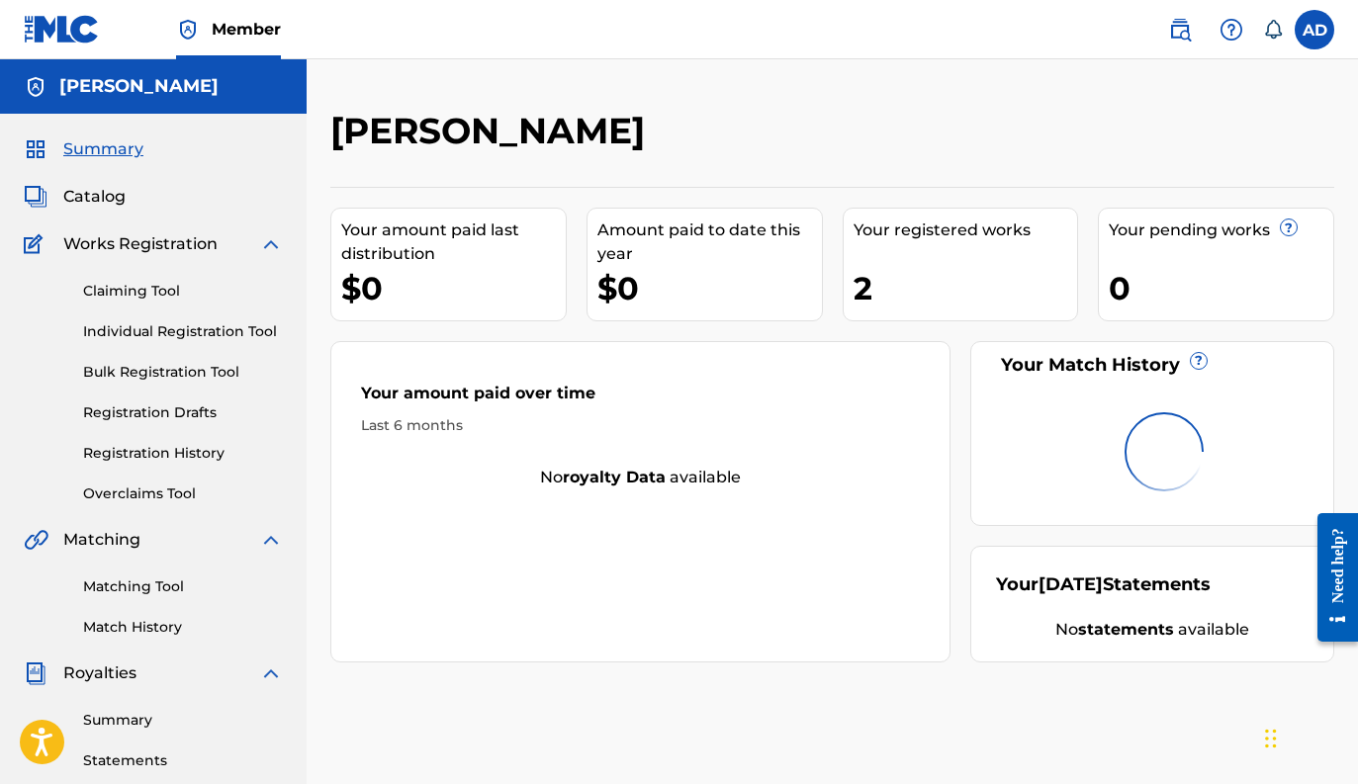
click at [138, 597] on div "Matching Tool Match History" at bounding box center [153, 595] width 259 height 86
click at [167, 594] on link "Matching Tool" at bounding box center [183, 587] width 200 height 21
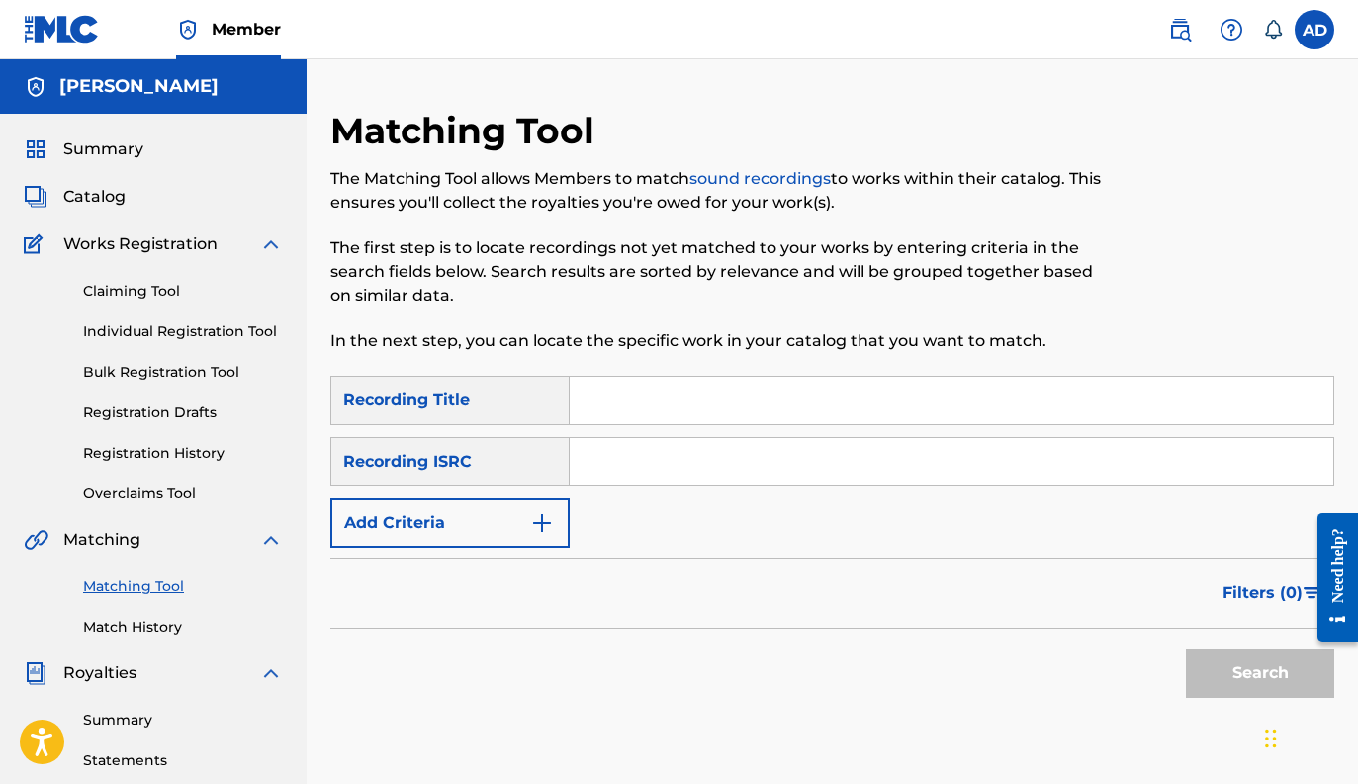
click at [631, 411] on input "Search Form" at bounding box center [952, 400] width 764 height 47
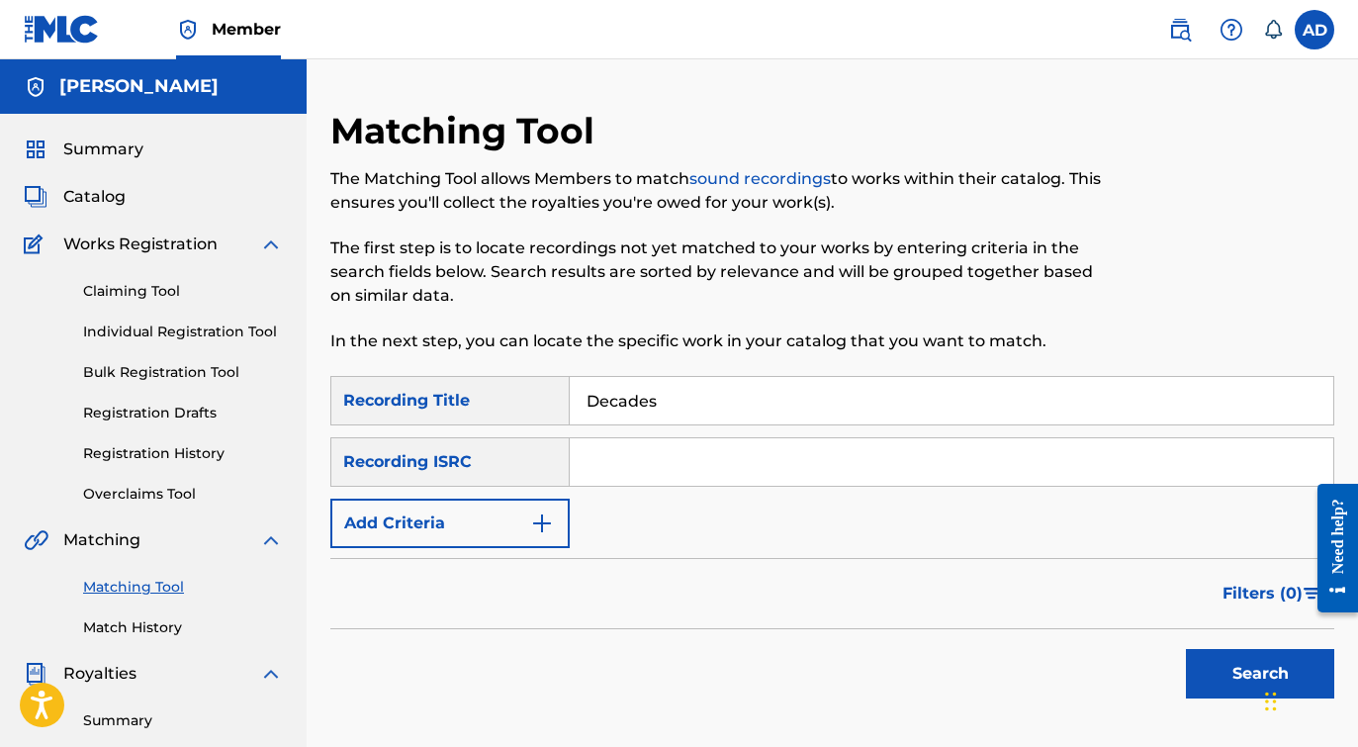
type input "Decades"
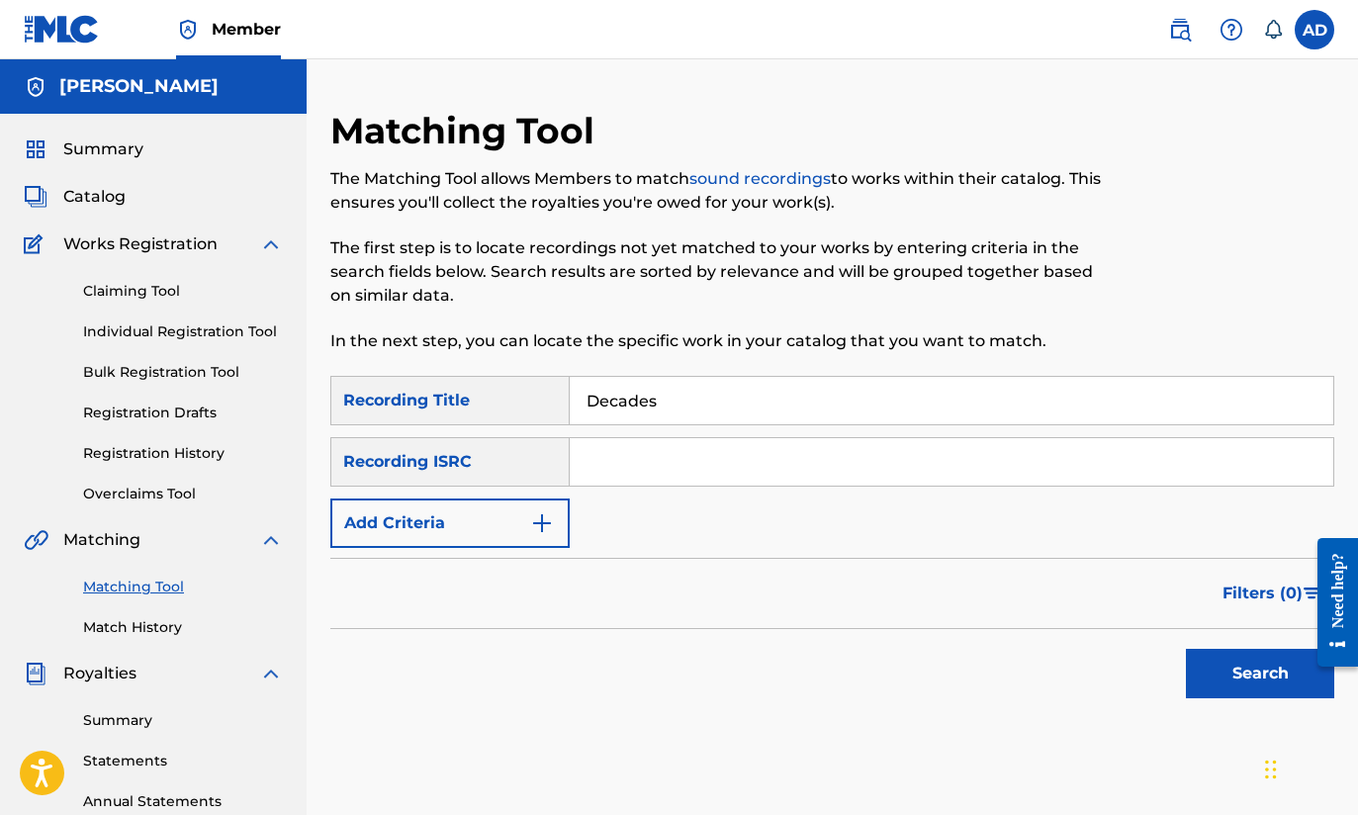
click at [519, 531] on button "Add Criteria" at bounding box center [449, 522] width 239 height 49
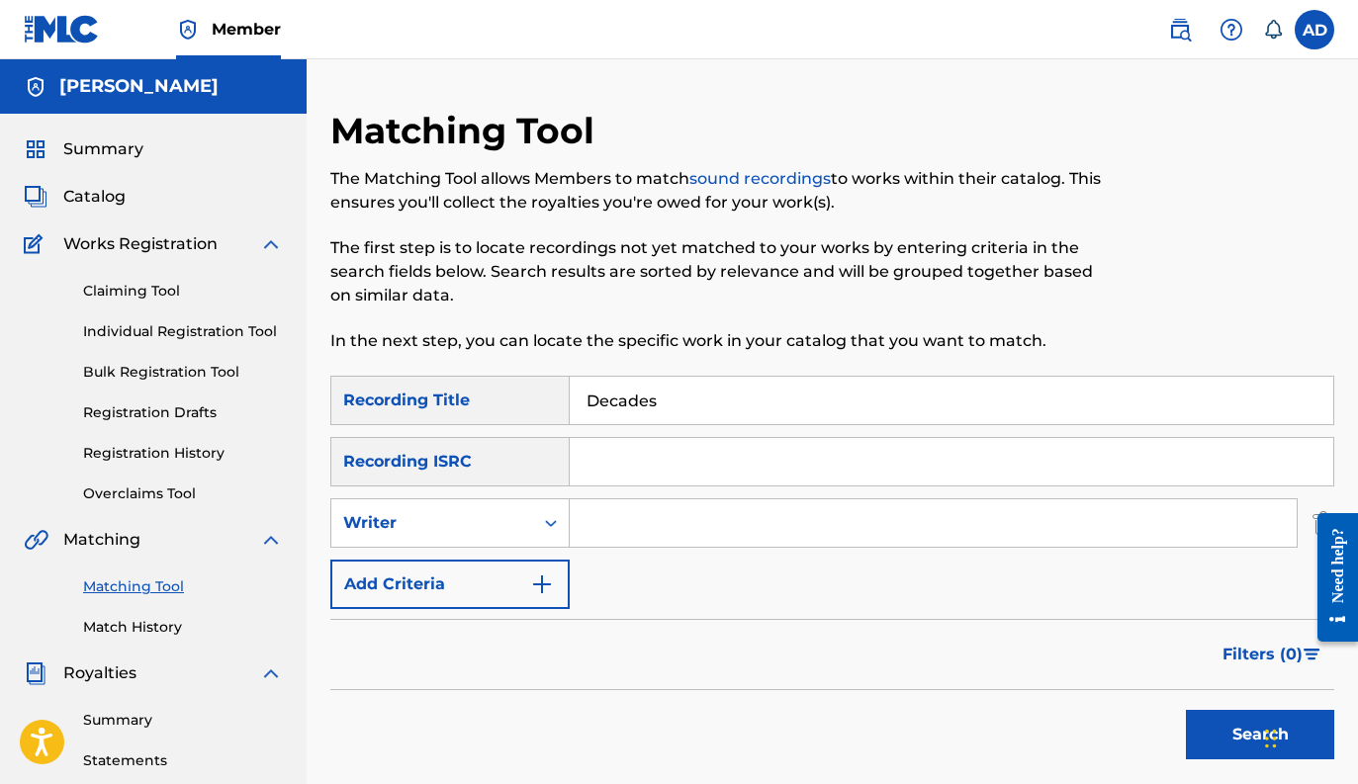
click at [521, 583] on button "Add Criteria" at bounding box center [449, 584] width 239 height 49
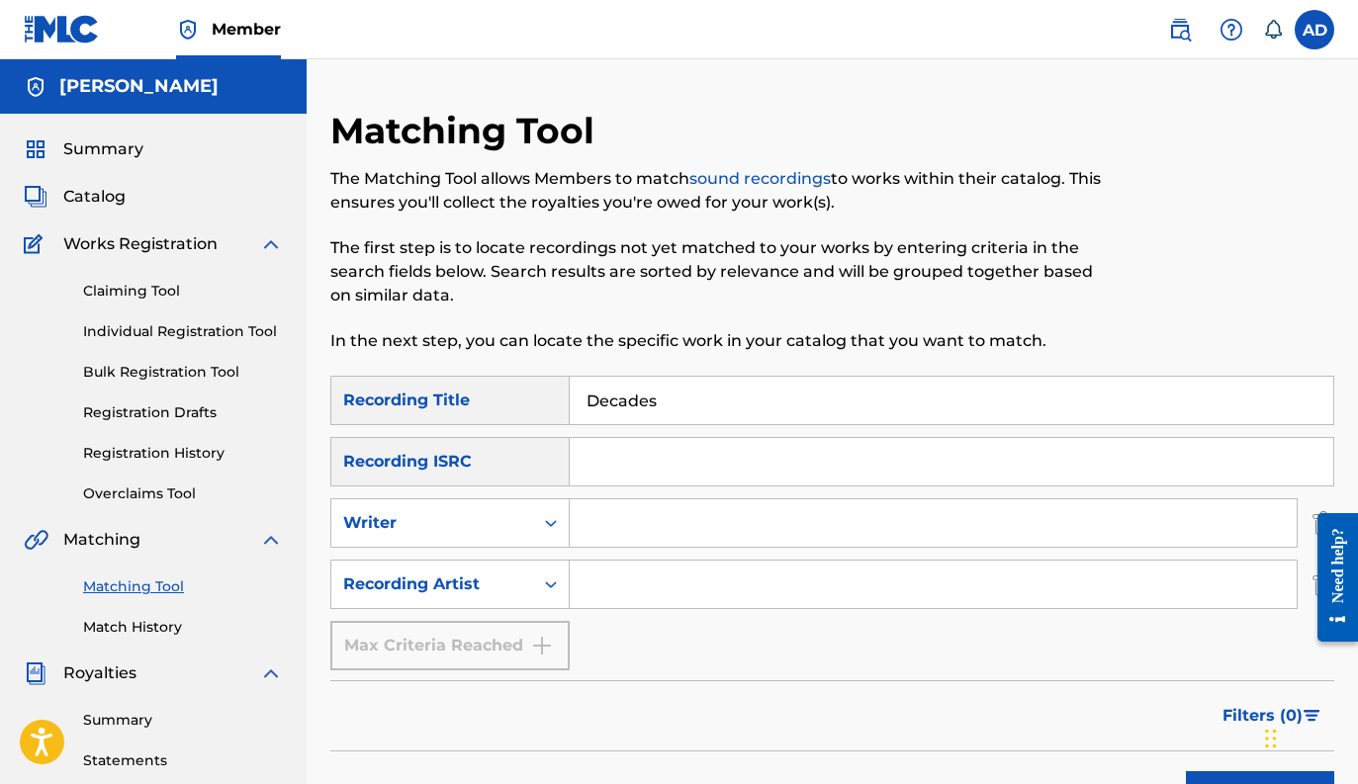
click at [612, 584] on input "Search Form" at bounding box center [933, 584] width 727 height 47
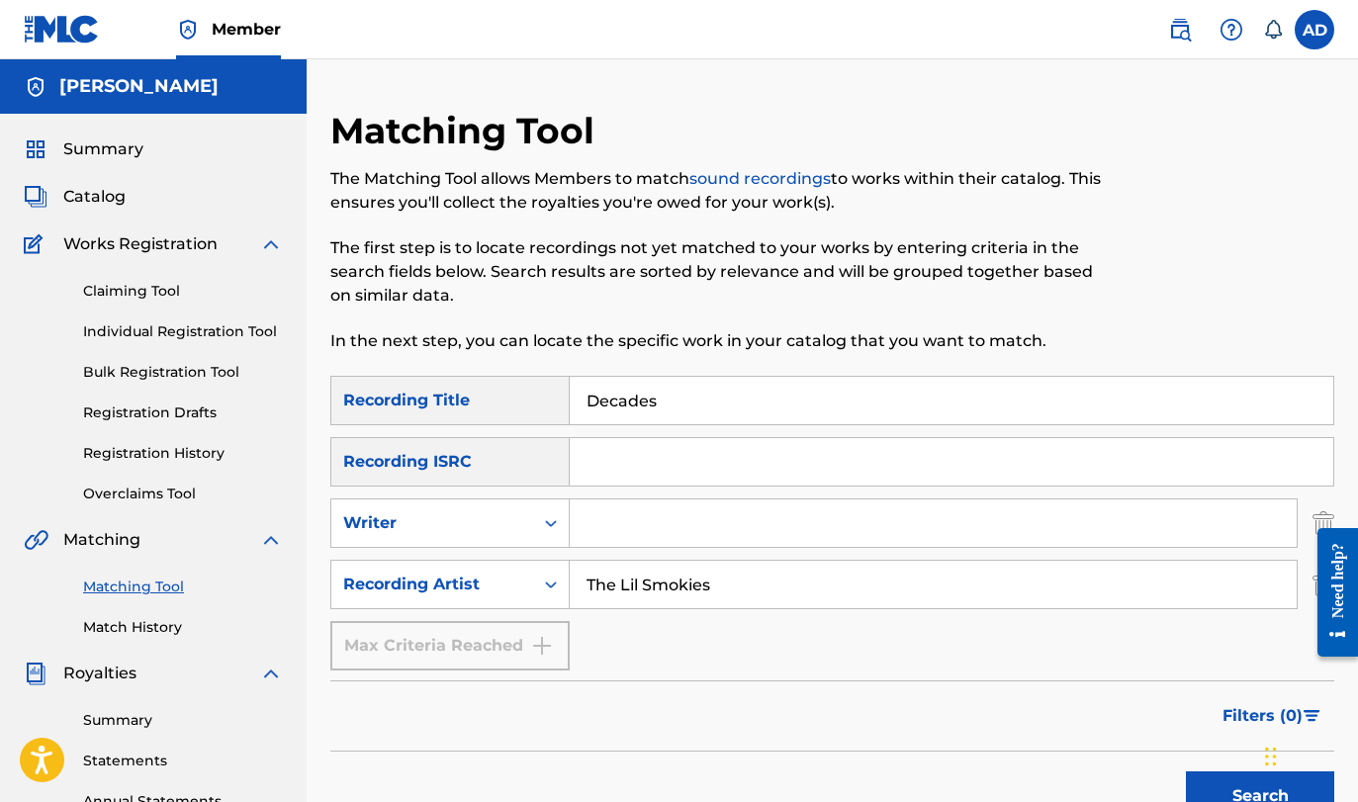
type input "The Lil Smokies"
click at [1209, 783] on button "Search" at bounding box center [1260, 795] width 148 height 49
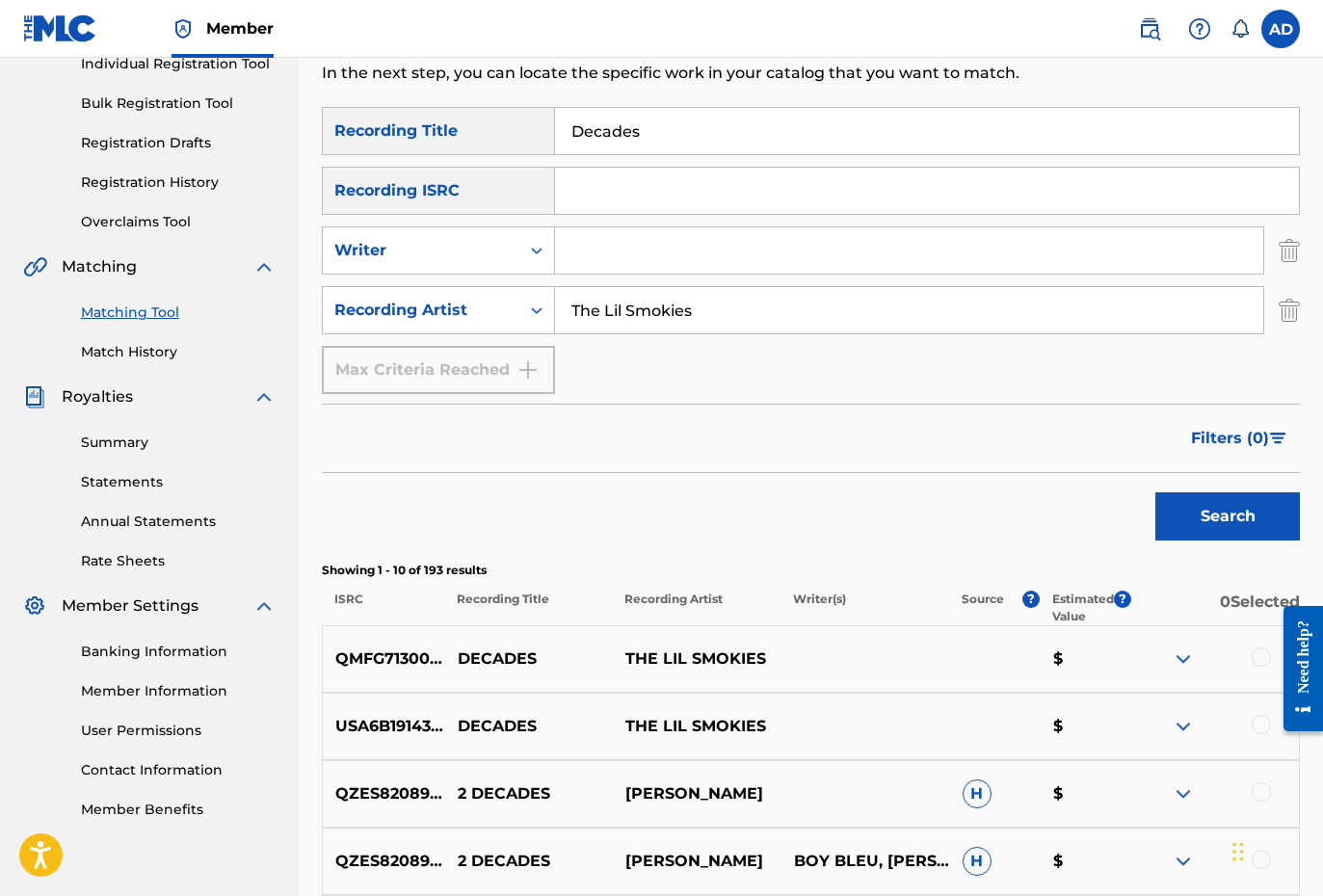
scroll to position [259, 0]
click at [1263, 659] on div at bounding box center [1262, 657] width 19 height 19
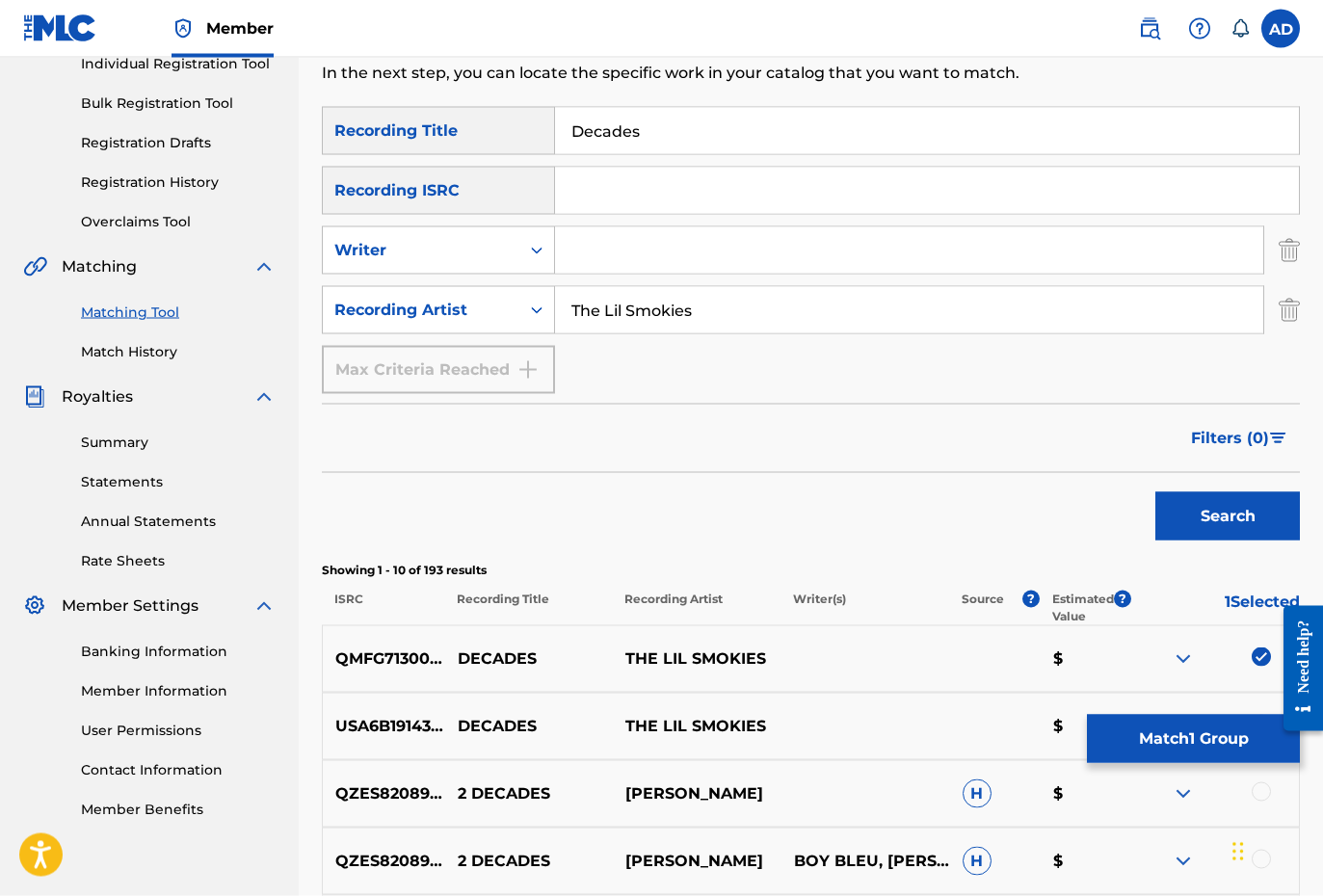
scroll to position [260, 0]
click at [996, 733] on div "USA6B1914302 DECADES THE LIL SMOKIES $" at bounding box center [811, 725] width 978 height 67
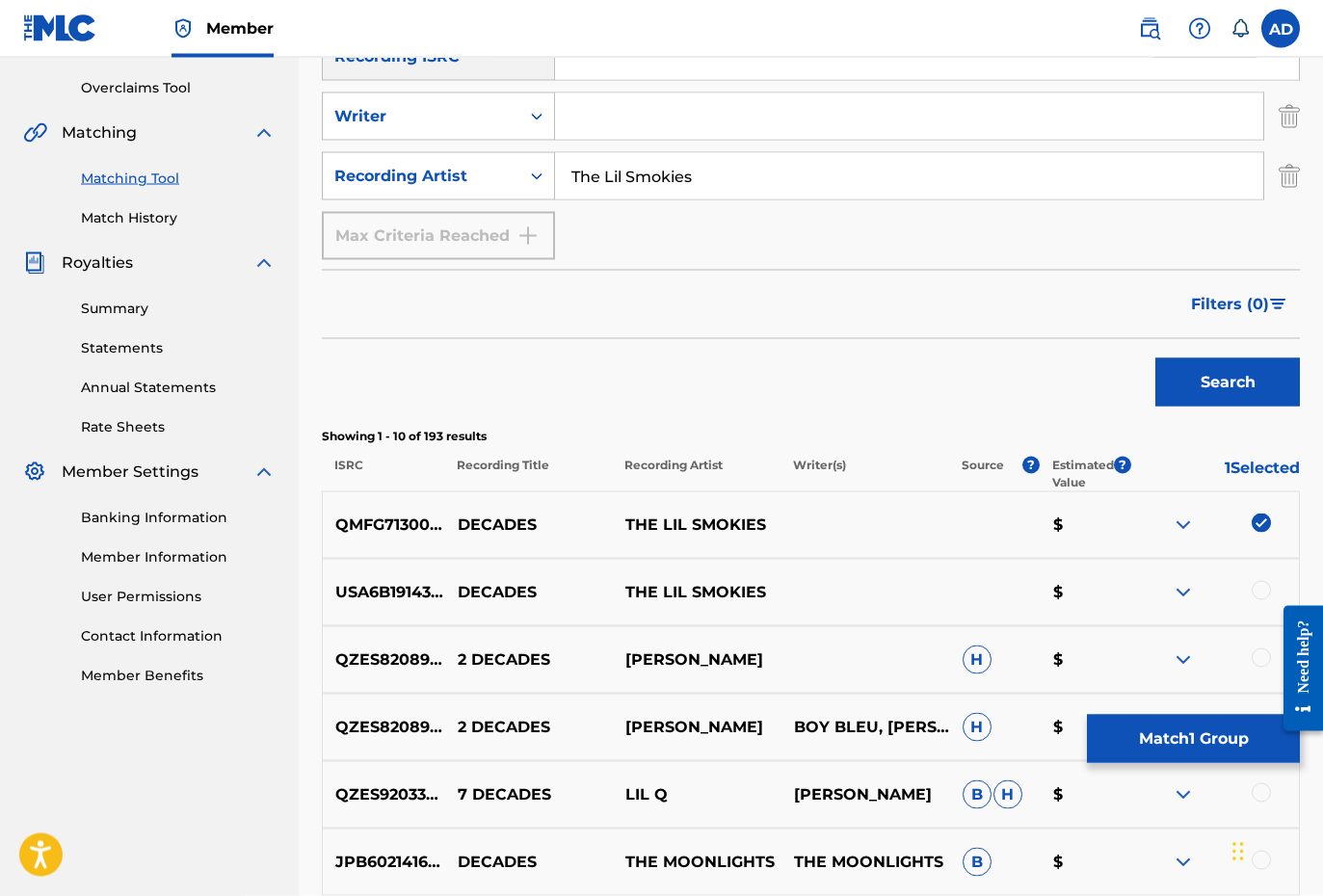
scroll to position [394, 0]
click at [1257, 596] on div at bounding box center [1262, 589] width 19 height 19
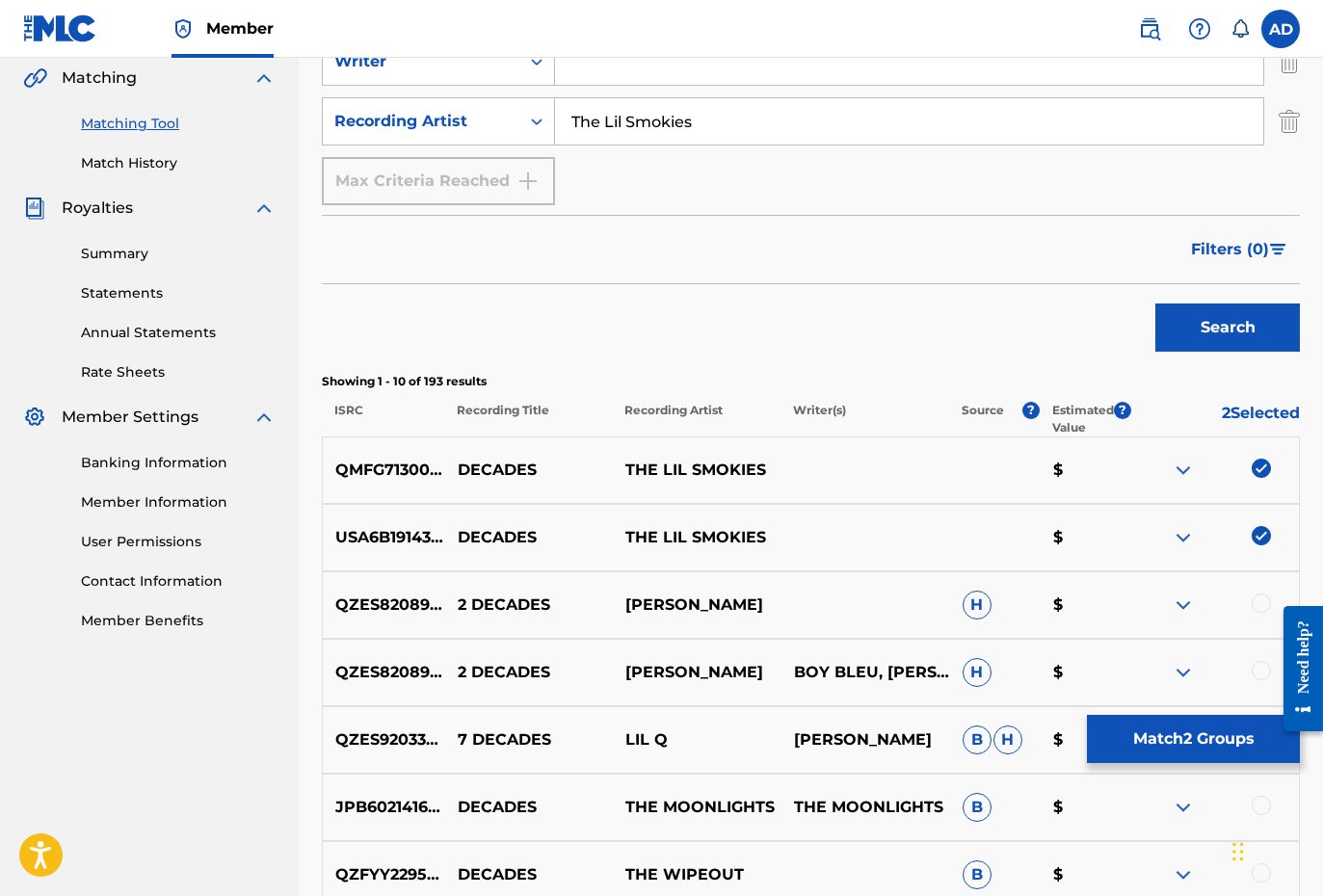
click at [1173, 735] on button "Match 2 Groups" at bounding box center [1193, 738] width 213 height 48
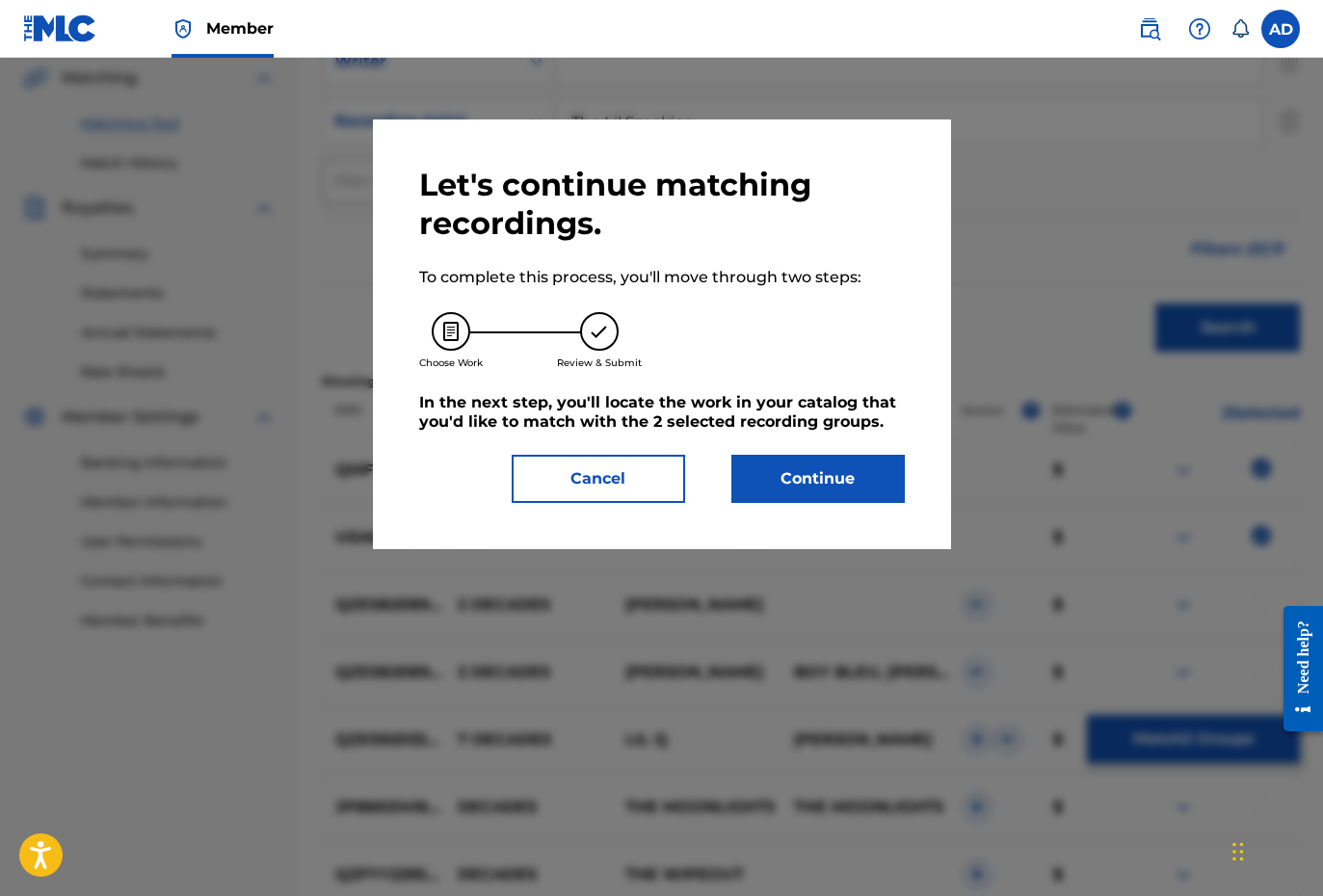
click at [813, 485] on button "Continue" at bounding box center [818, 478] width 173 height 48
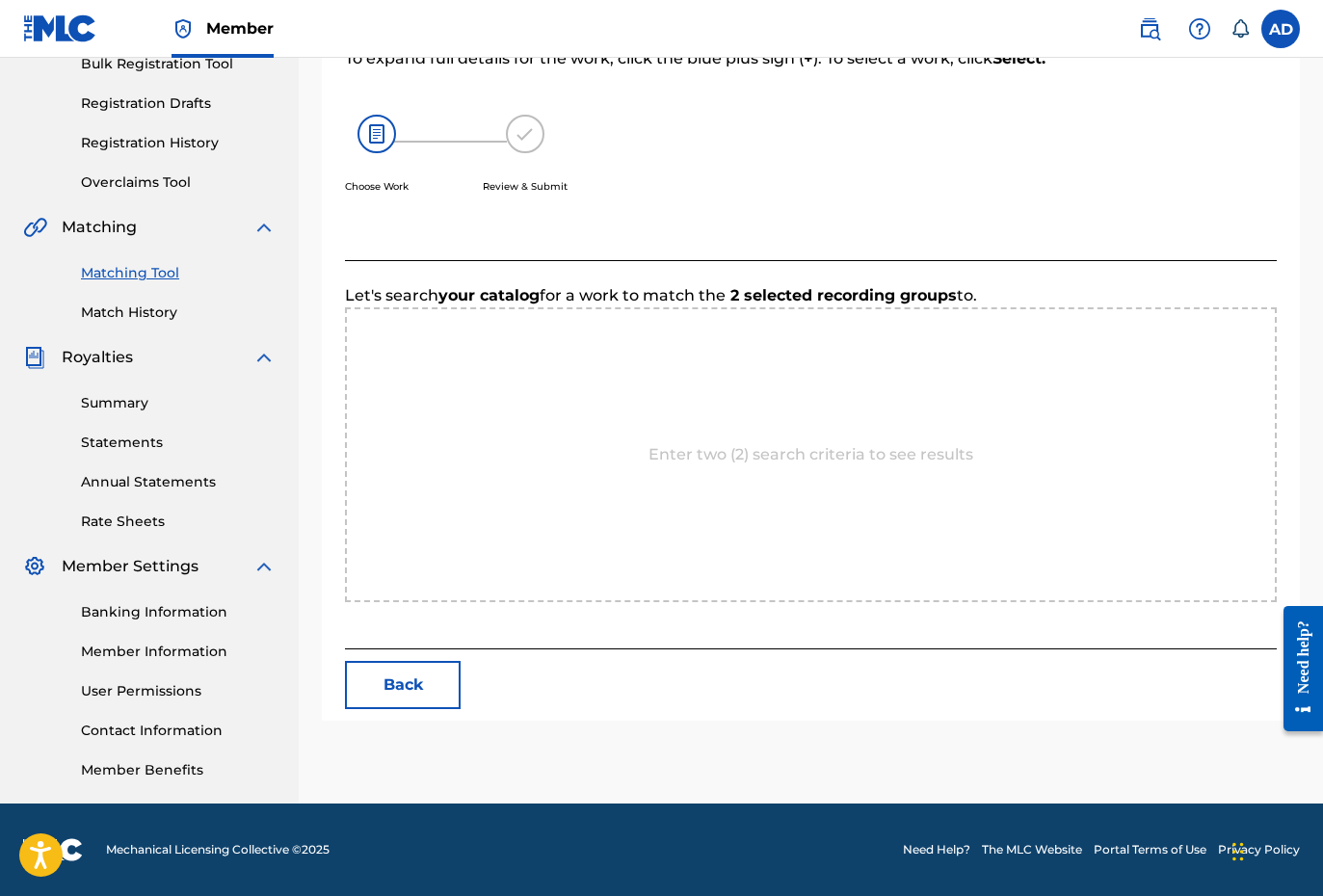
scroll to position [299, 0]
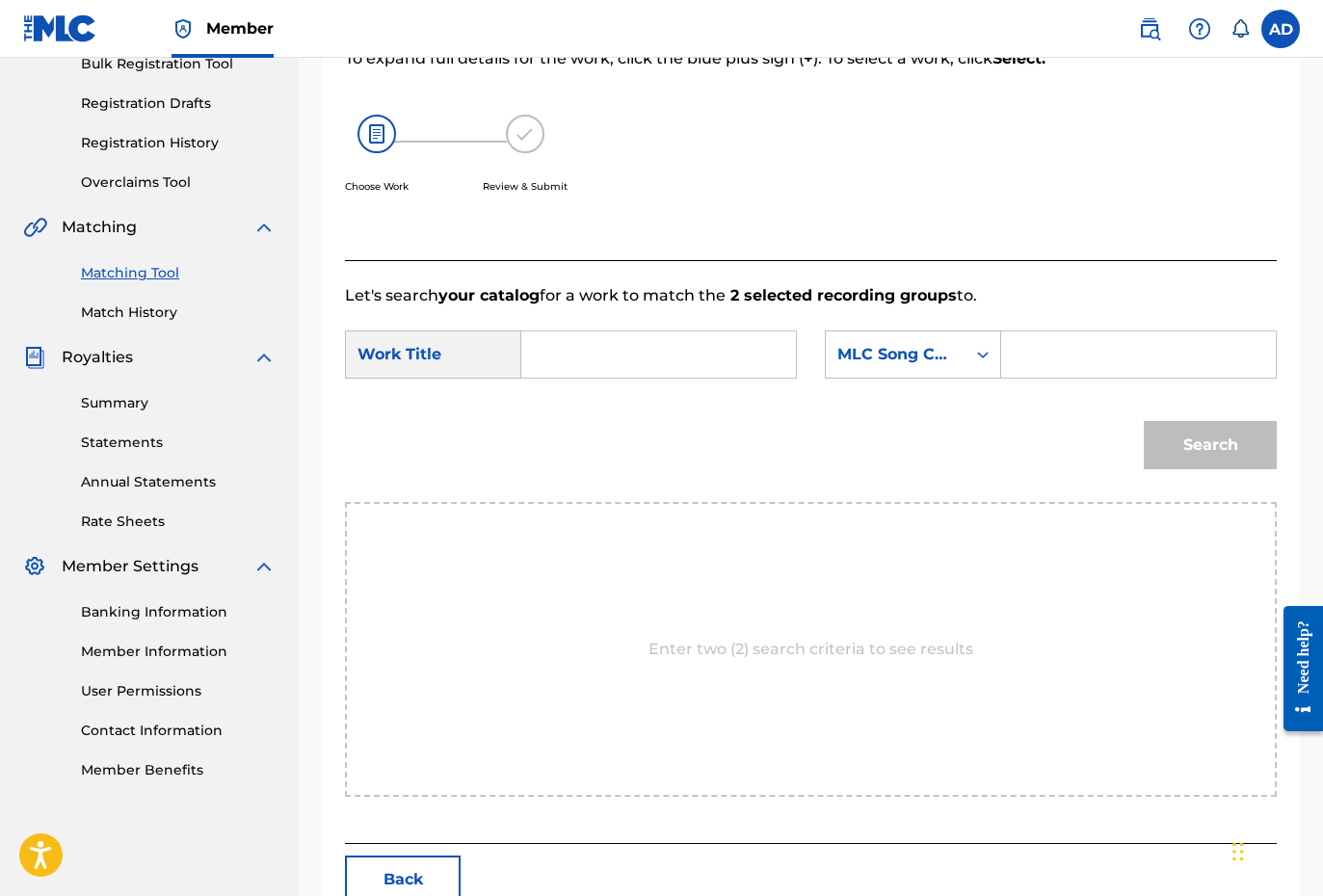
click at [610, 378] on div "Search Form" at bounding box center [659, 354] width 276 height 48
click at [603, 354] on input "Search Form" at bounding box center [659, 354] width 242 height 46
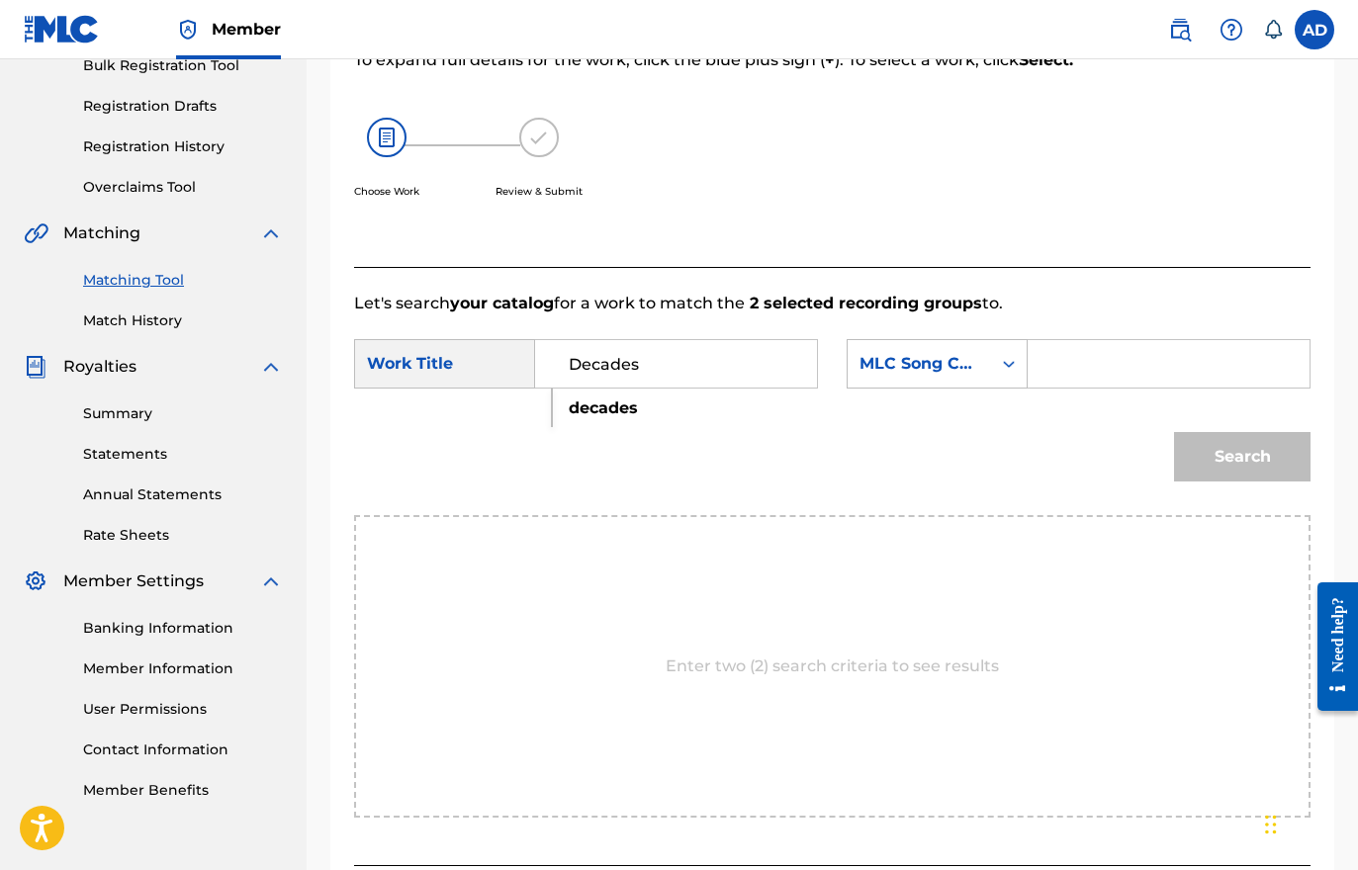
type input "Decades"
click at [1051, 382] on input "Search Form" at bounding box center [1168, 363] width 248 height 47
type input "DS2QCF"
click at [1227, 469] on button "Search" at bounding box center [1242, 456] width 136 height 49
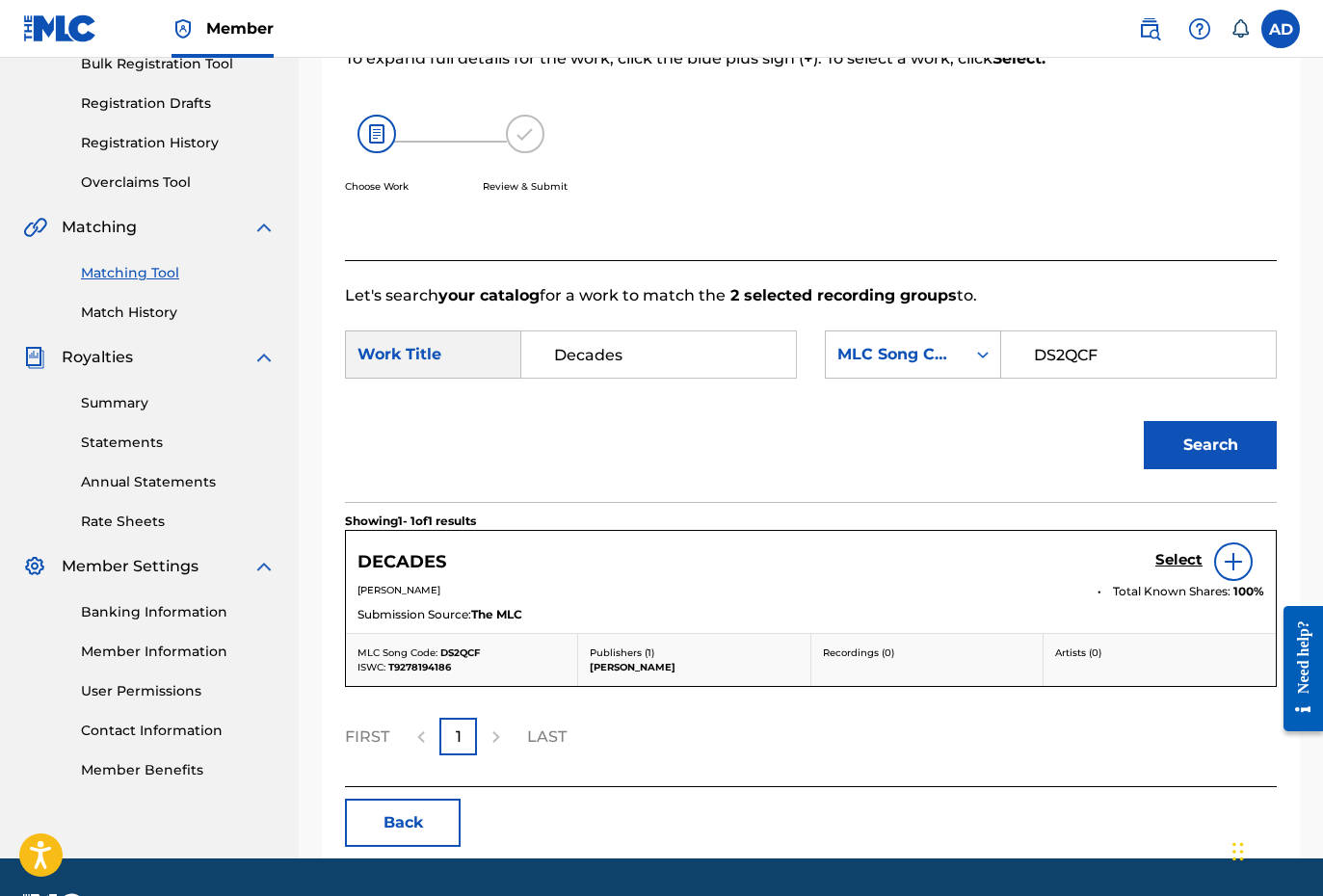
click at [1171, 572] on div "Select" at bounding box center [1210, 562] width 109 height 39
click at [1184, 558] on h5 "Select" at bounding box center [1179, 560] width 47 height 19
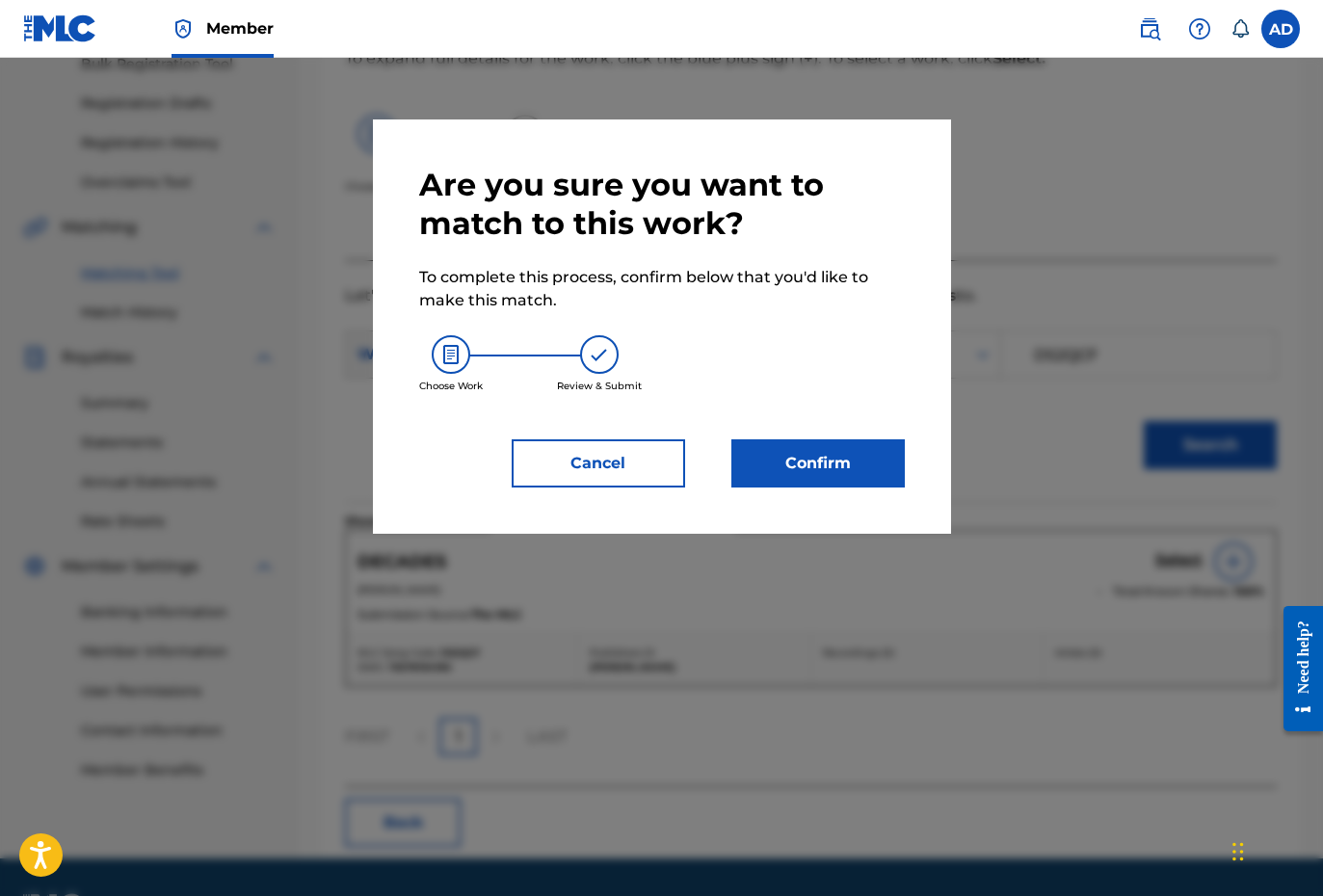
click at [815, 460] on button "Confirm" at bounding box center [818, 463] width 173 height 48
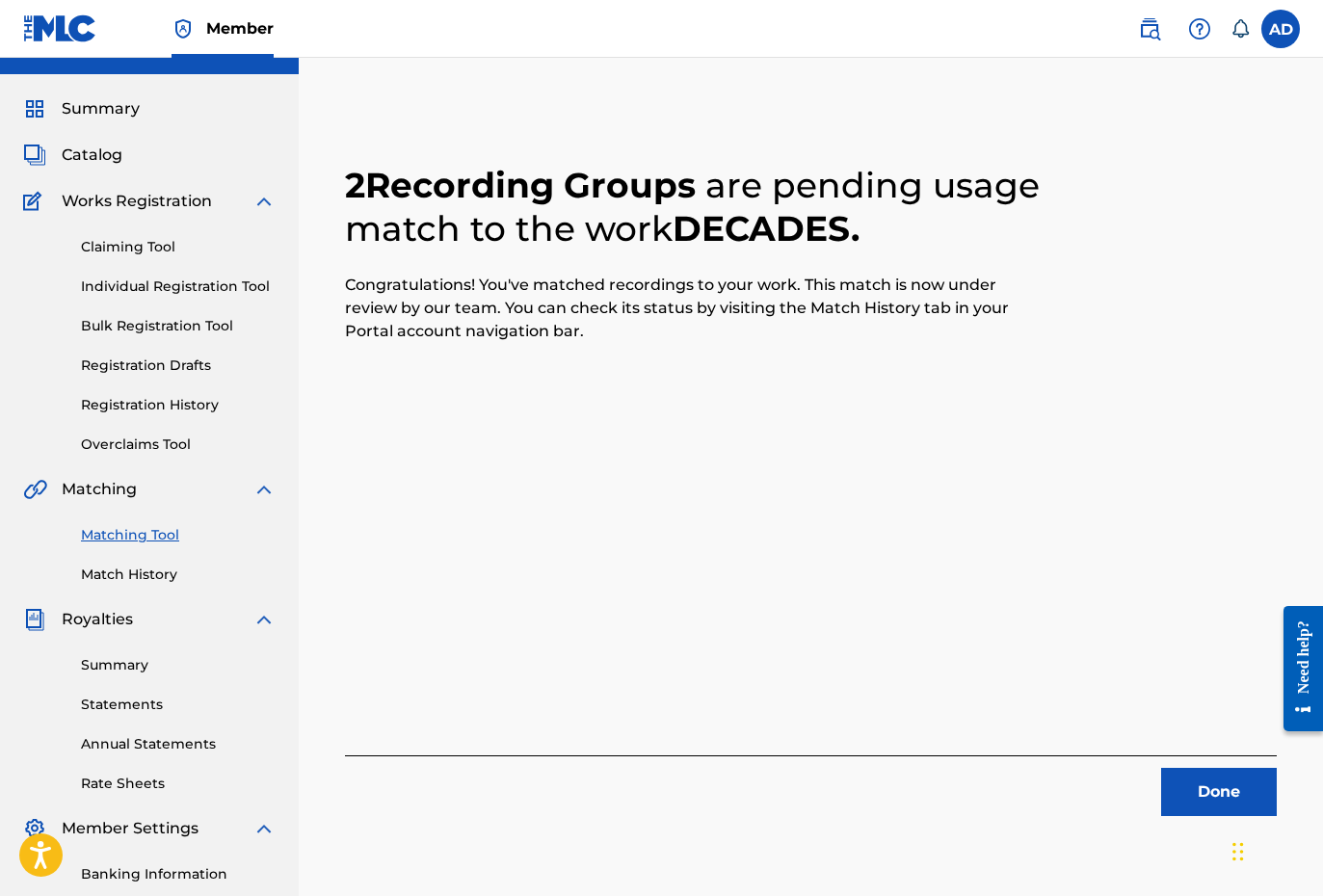
scroll to position [0, 0]
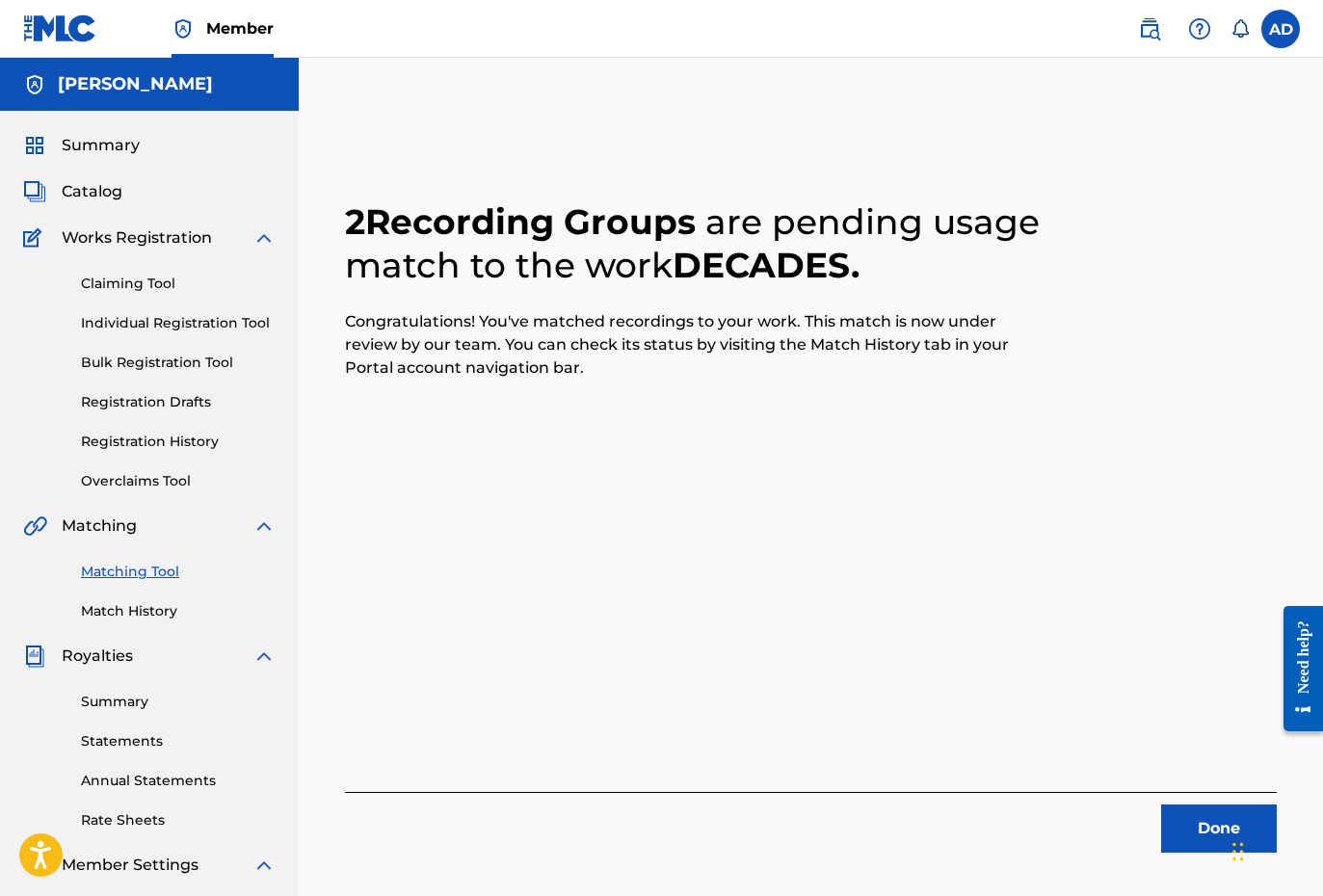
click at [1180, 763] on html "Accessibility Screen-Reader Guide, Feedback, and Issue Reporting | New window C…" at bounding box center [662, 448] width 1323 height 896
click at [1180, 763] on button "Done" at bounding box center [1219, 828] width 116 height 48
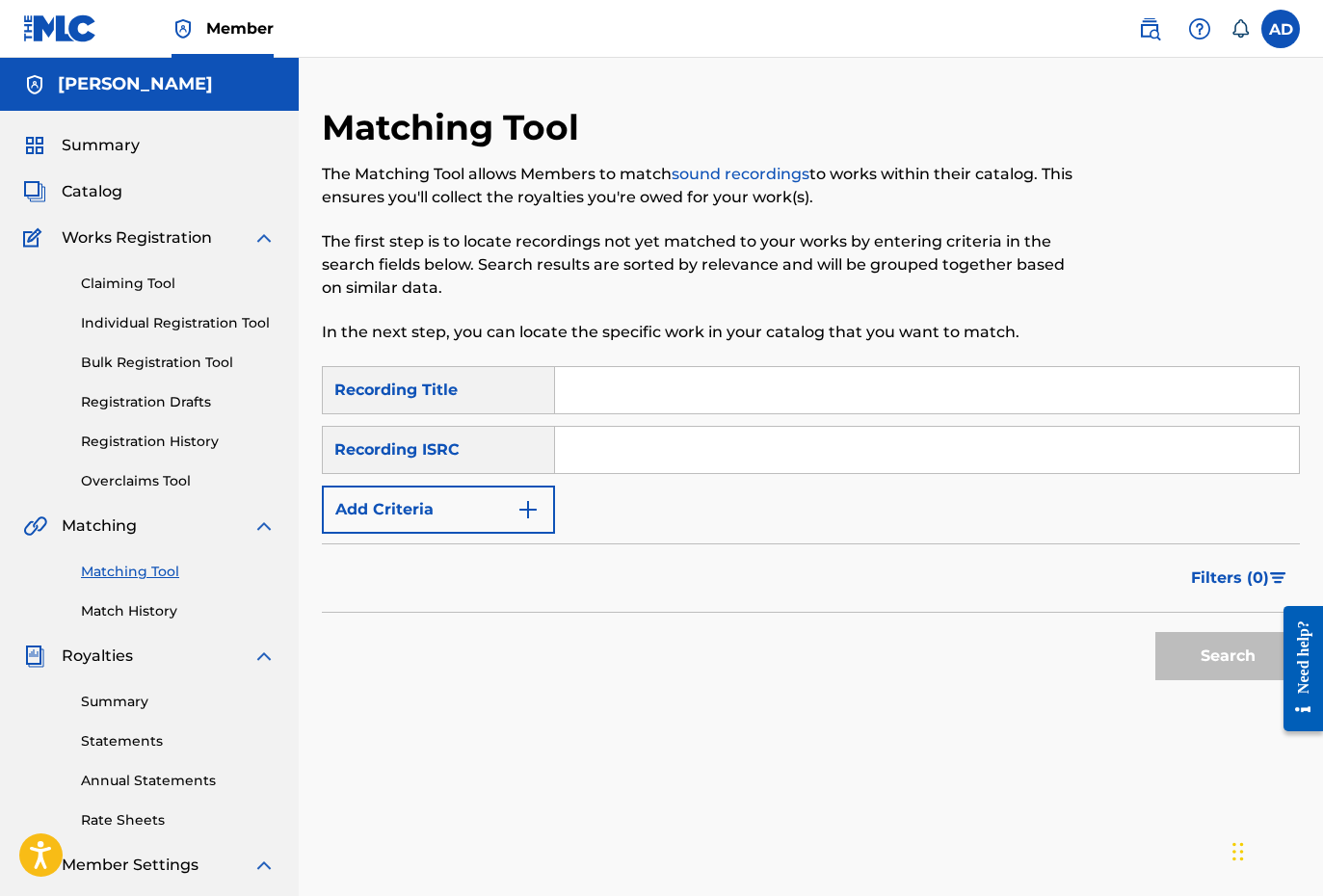
click at [110, 610] on link "Match History" at bounding box center [178, 611] width 195 height 20
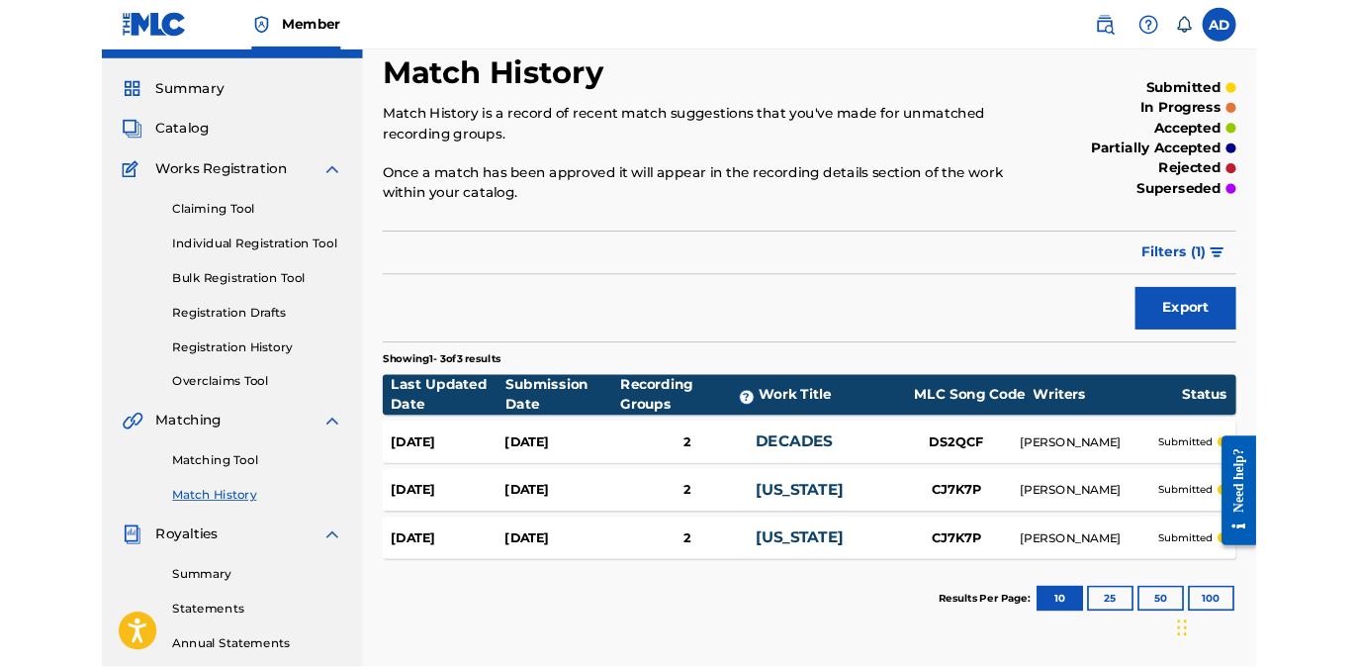
scroll to position [101, 0]
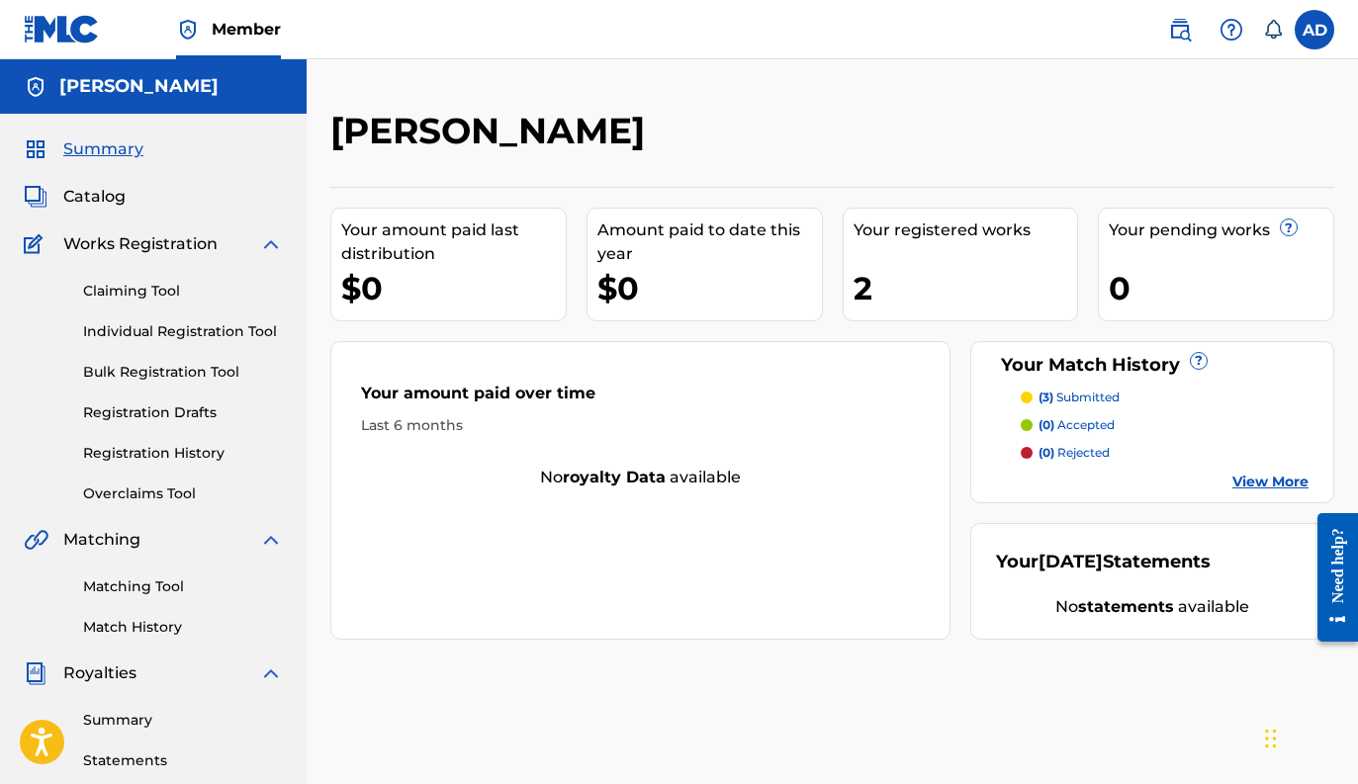
click at [1059, 401] on p "(3) submitted" at bounding box center [1078, 398] width 81 height 18
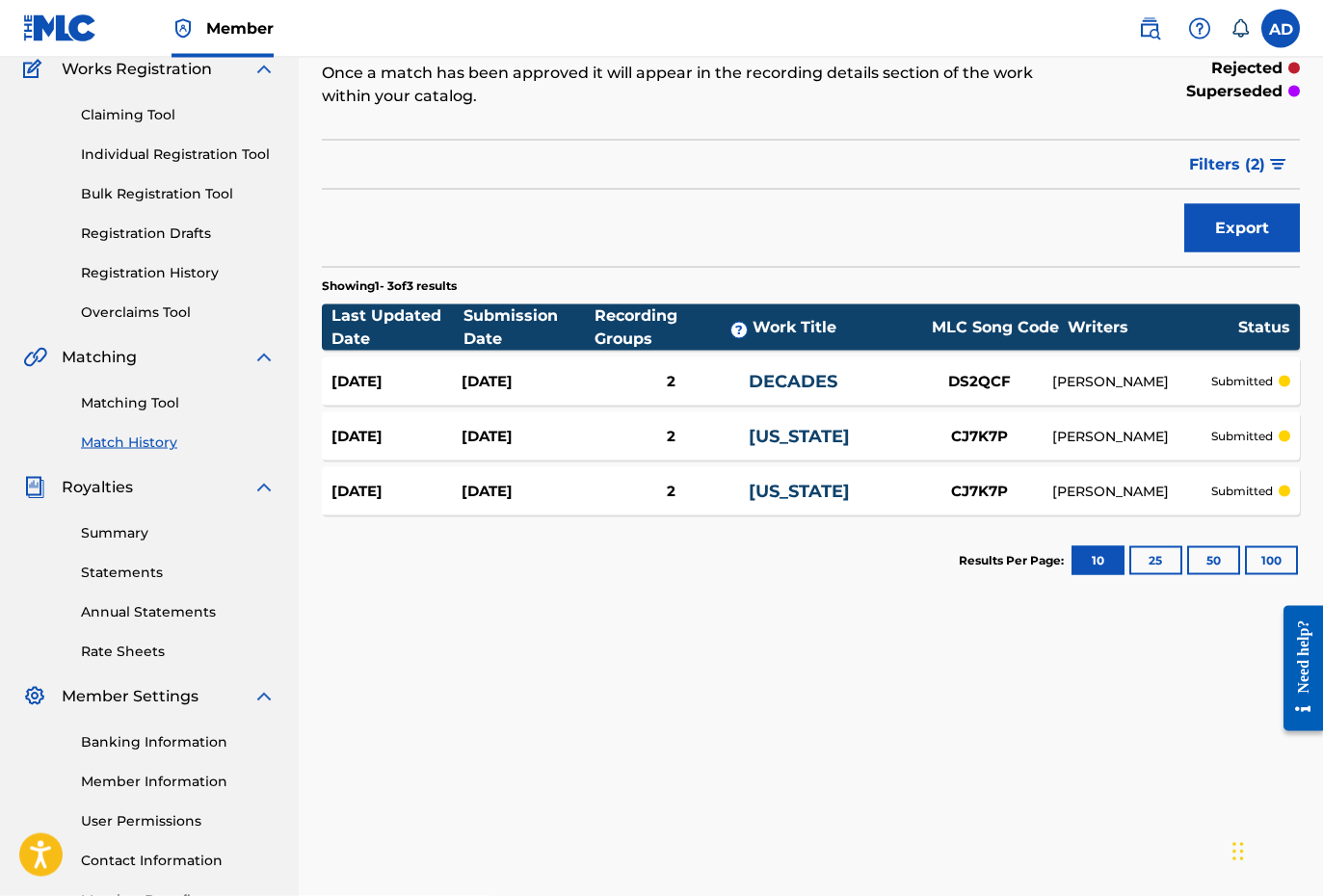
scroll to position [169, 0]
click at [788, 445] on link "[US_STATE]" at bounding box center [799, 435] width 101 height 21
